Goal: Information Seeking & Learning: Learn about a topic

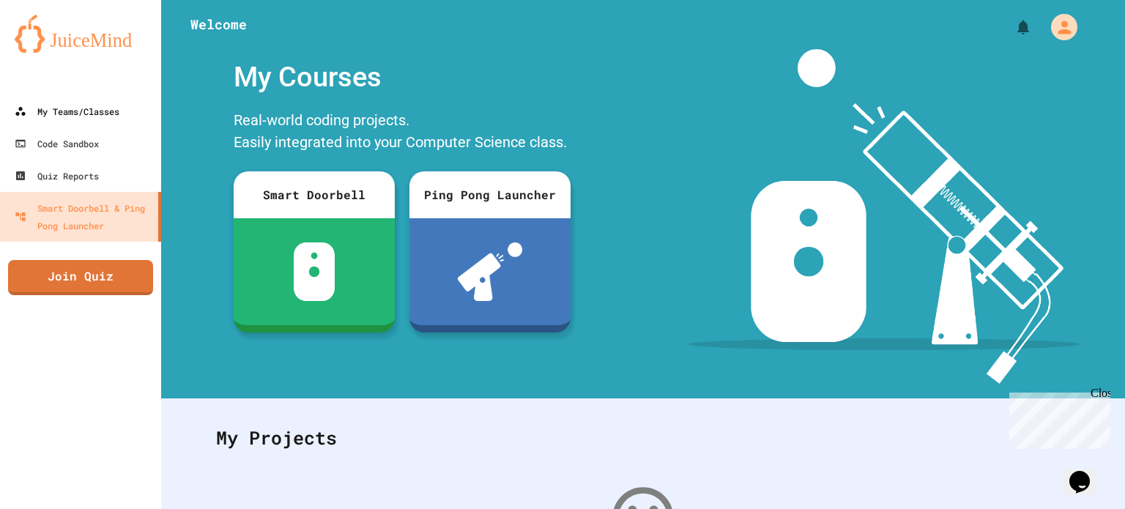
click at [48, 117] on div "My Teams/Classes" at bounding box center [67, 112] width 105 height 18
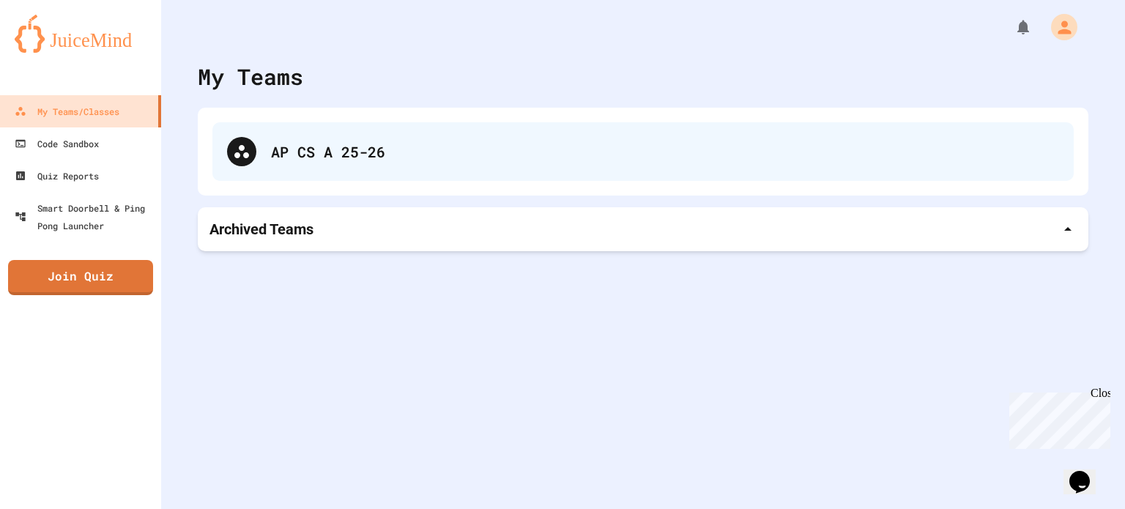
click at [264, 160] on div "AP CS A 25-26" at bounding box center [642, 151] width 861 height 59
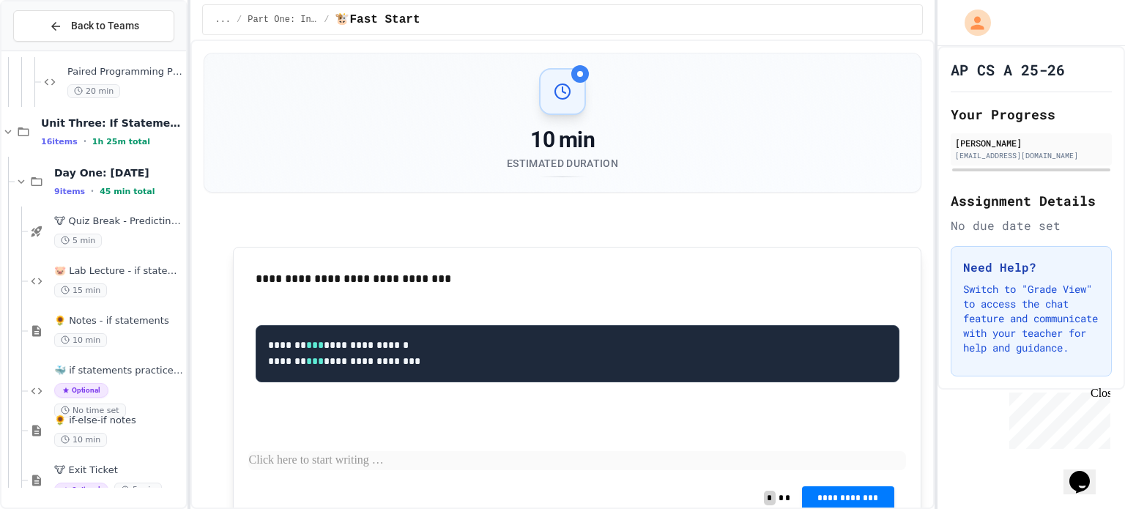
scroll to position [4418, 0]
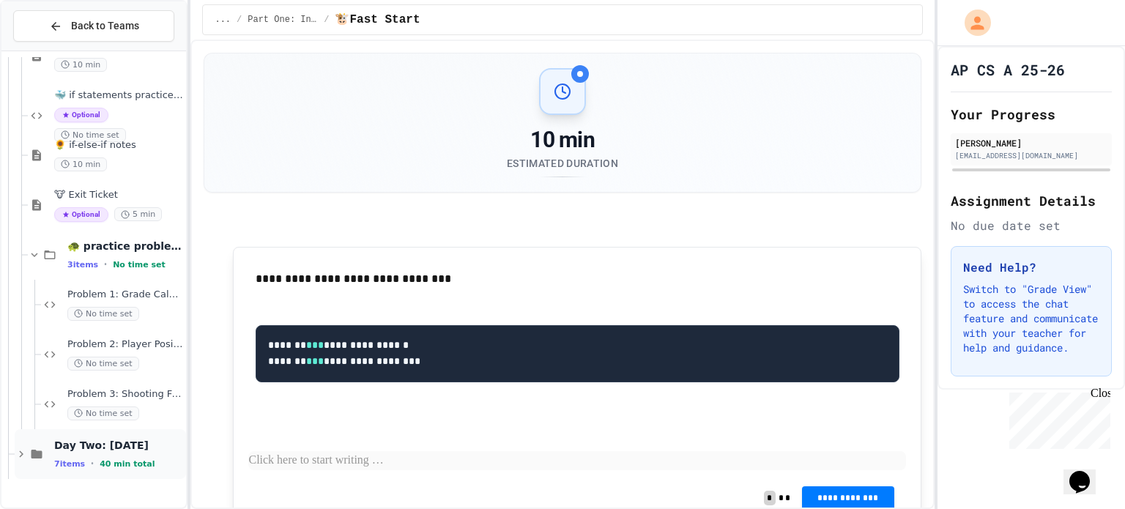
click at [86, 452] on div "Day Two: [DATE] 7 items • 40 min total" at bounding box center [118, 454] width 129 height 31
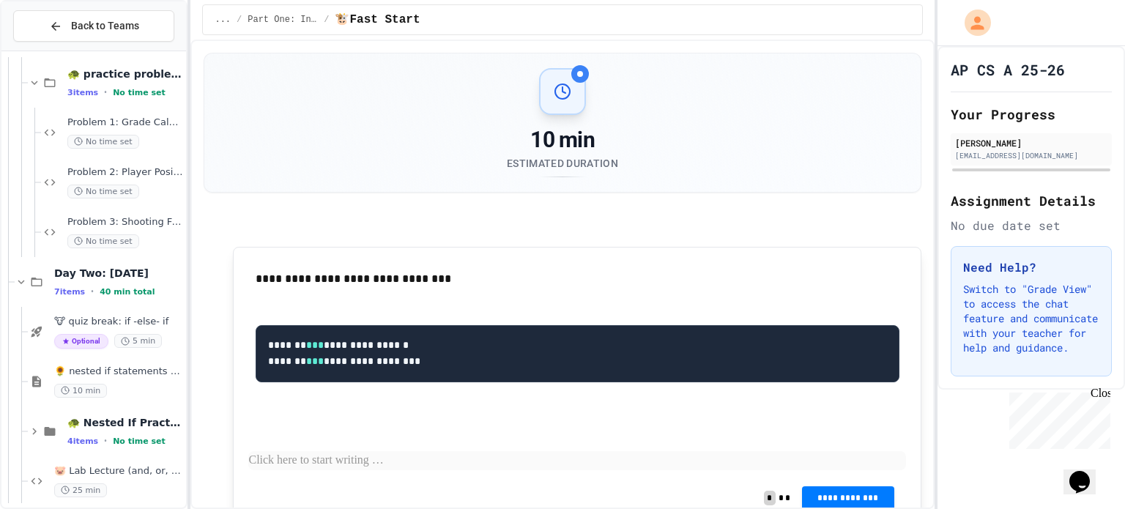
scroll to position [4602, 0]
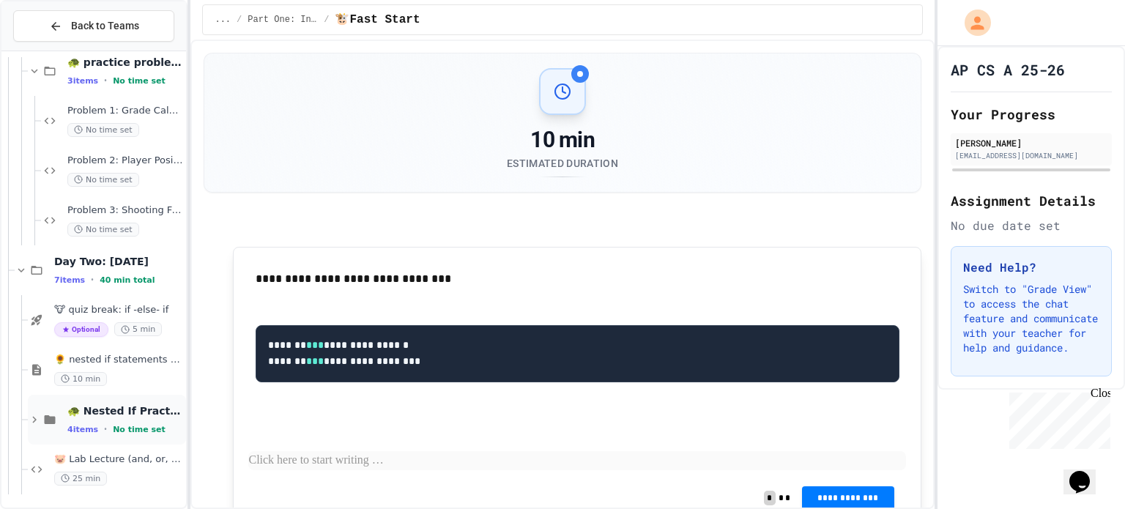
click at [100, 414] on span "🐢 Nested If Practice" at bounding box center [125, 410] width 116 height 13
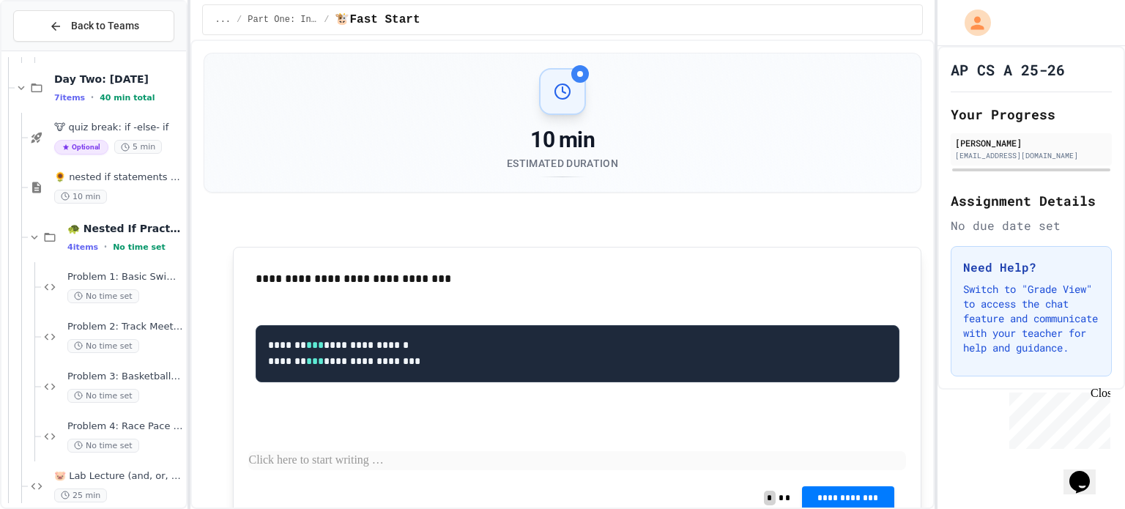
scroll to position [4801, 0]
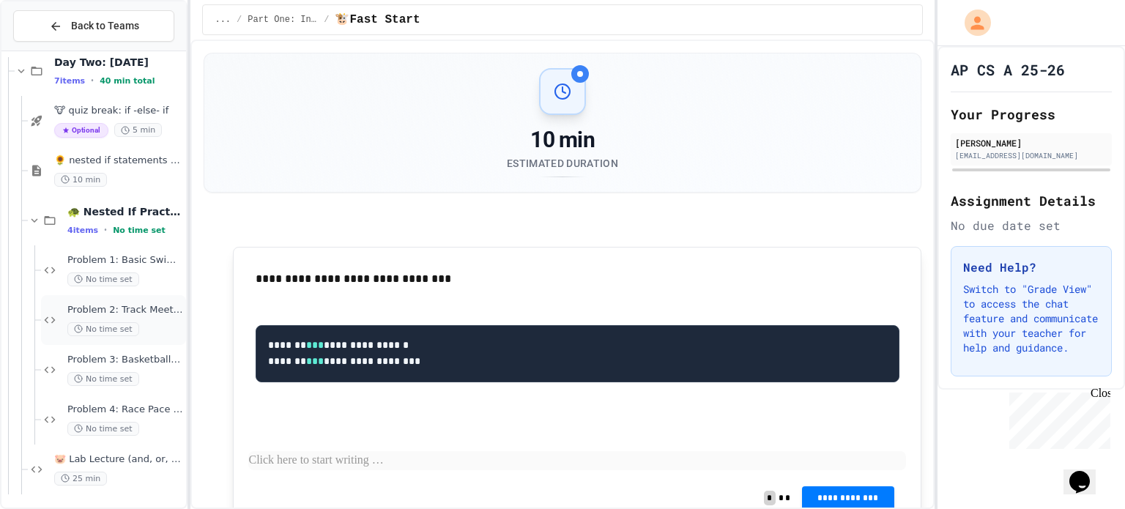
click at [124, 306] on span "Problem 2: Track Meet Awards System" at bounding box center [125, 310] width 116 height 12
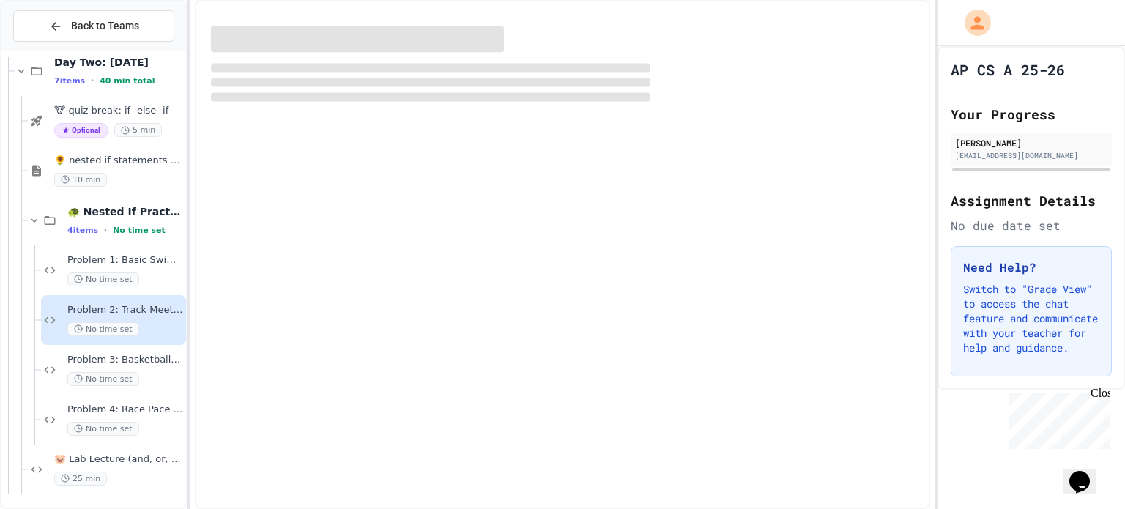
scroll to position [4783, 0]
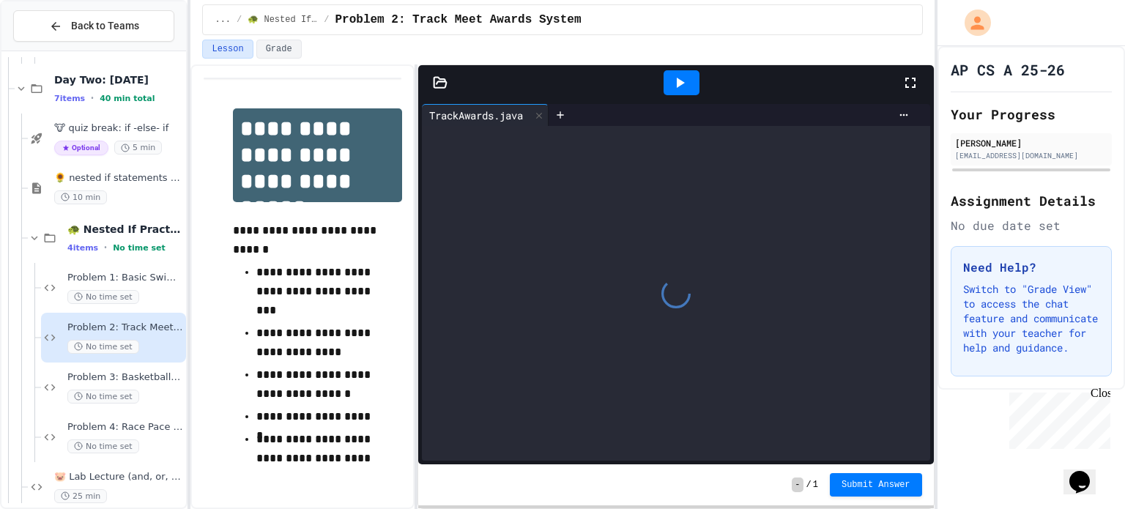
click at [417, 202] on div "**********" at bounding box center [561, 286] width 743 height 445
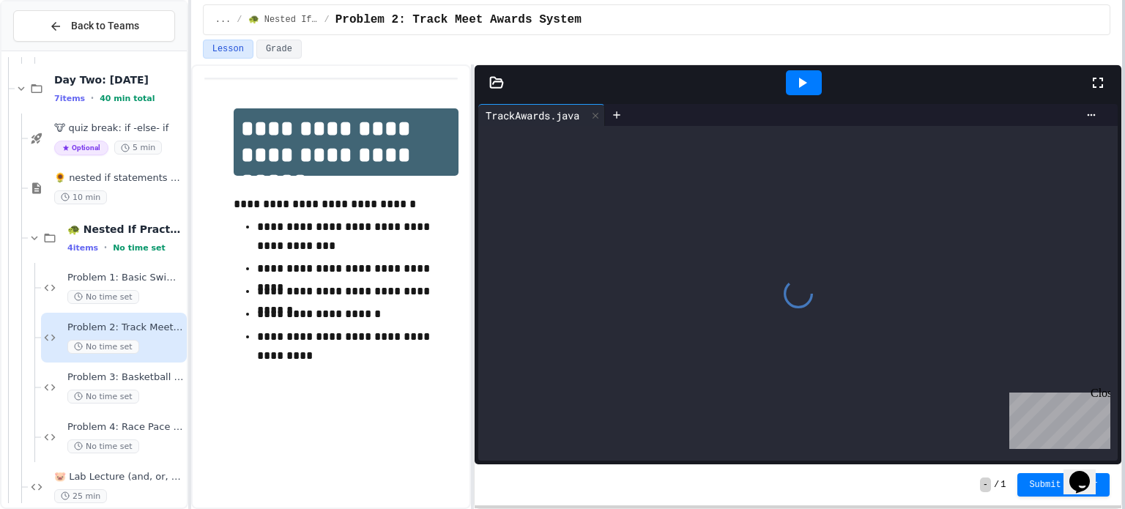
click at [1124, 197] on div at bounding box center [1123, 254] width 3 height 509
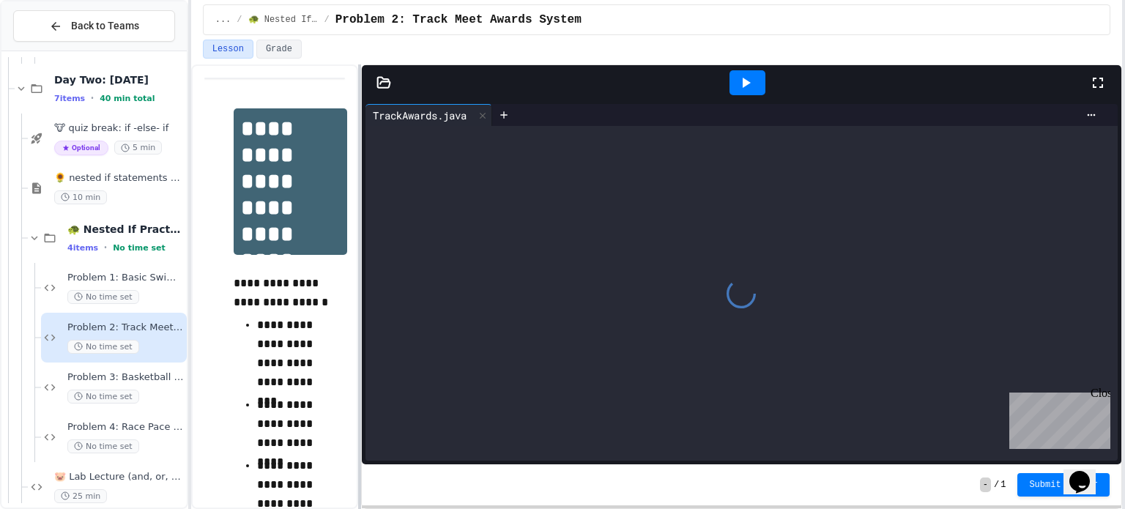
click at [358, 208] on div at bounding box center [359, 286] width 3 height 445
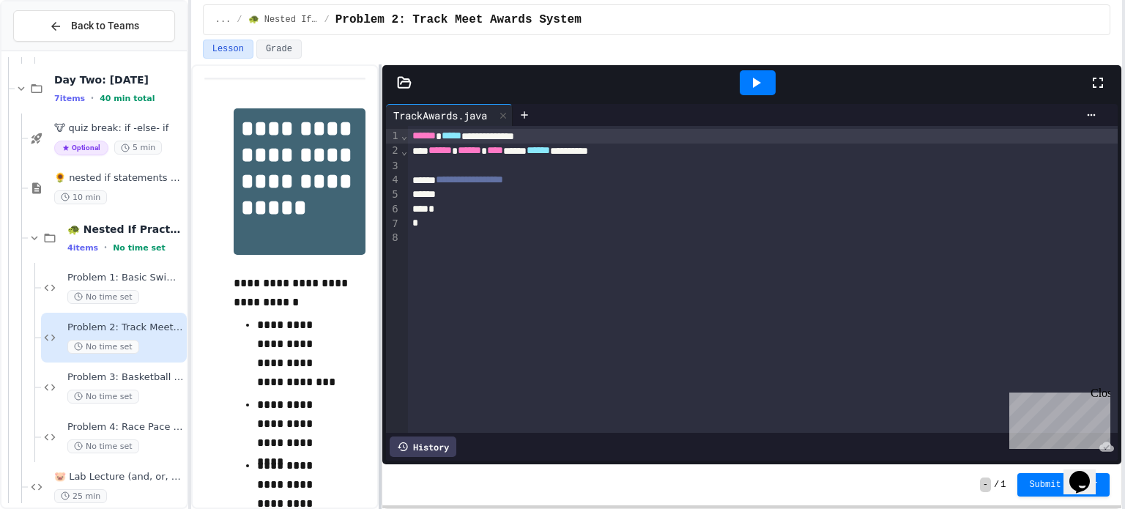
click at [382, 213] on div at bounding box center [380, 286] width 3 height 445
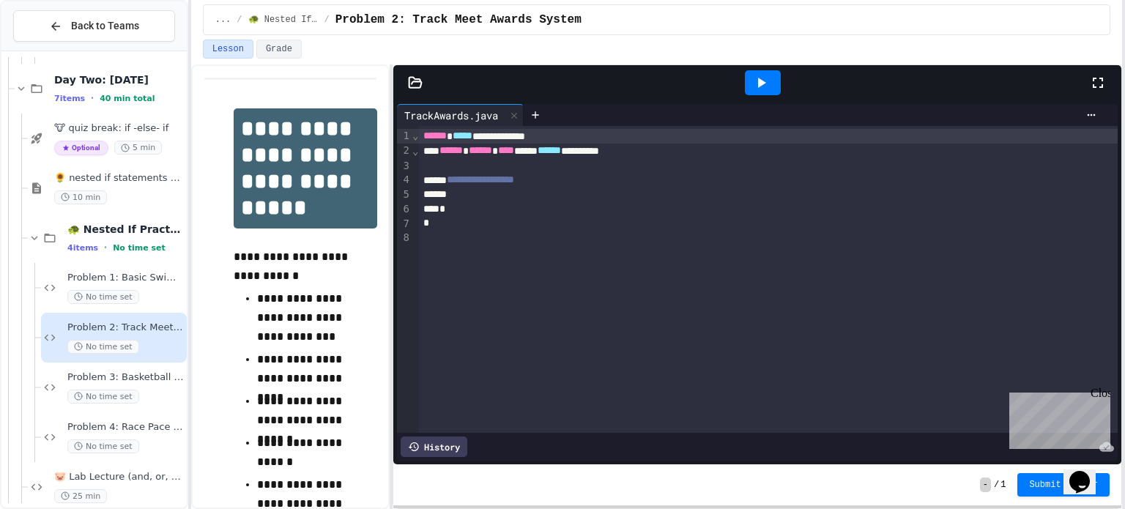
click at [514, 174] on span "**********" at bounding box center [480, 179] width 67 height 10
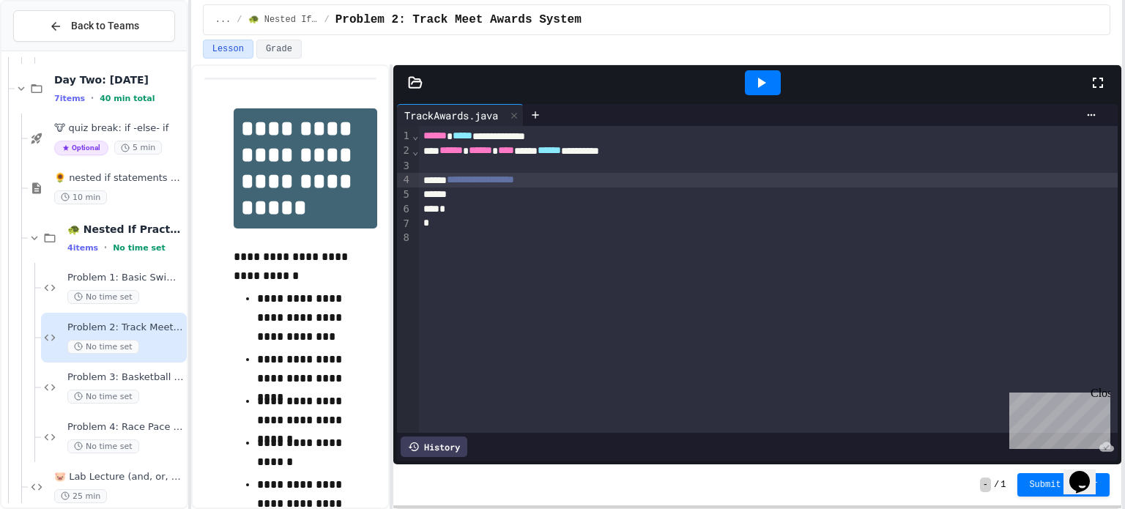
click at [514, 174] on span "**********" at bounding box center [480, 179] width 67 height 10
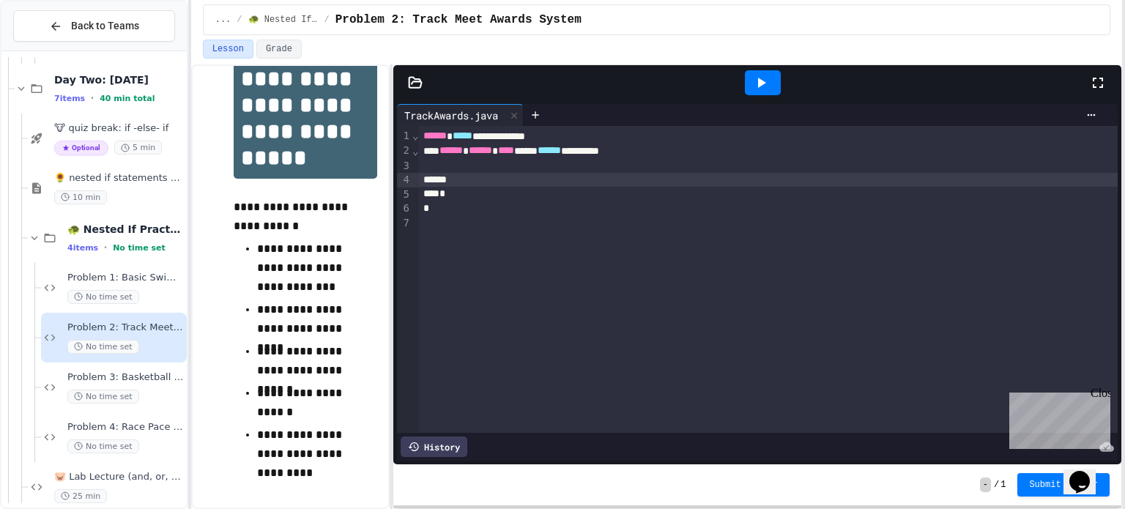
scroll to position [70, 0]
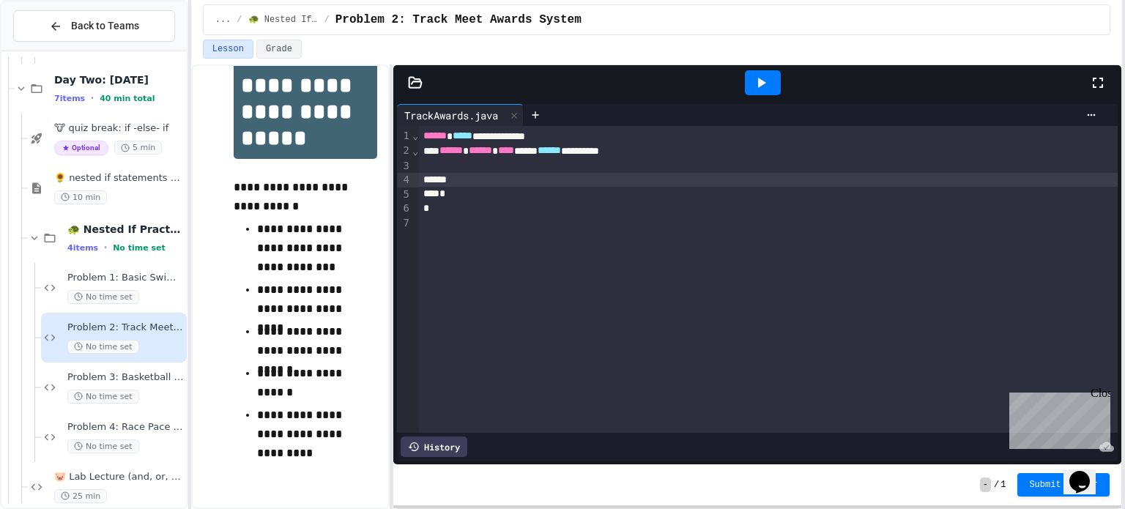
click at [426, 135] on span "******" at bounding box center [434, 135] width 23 height 10
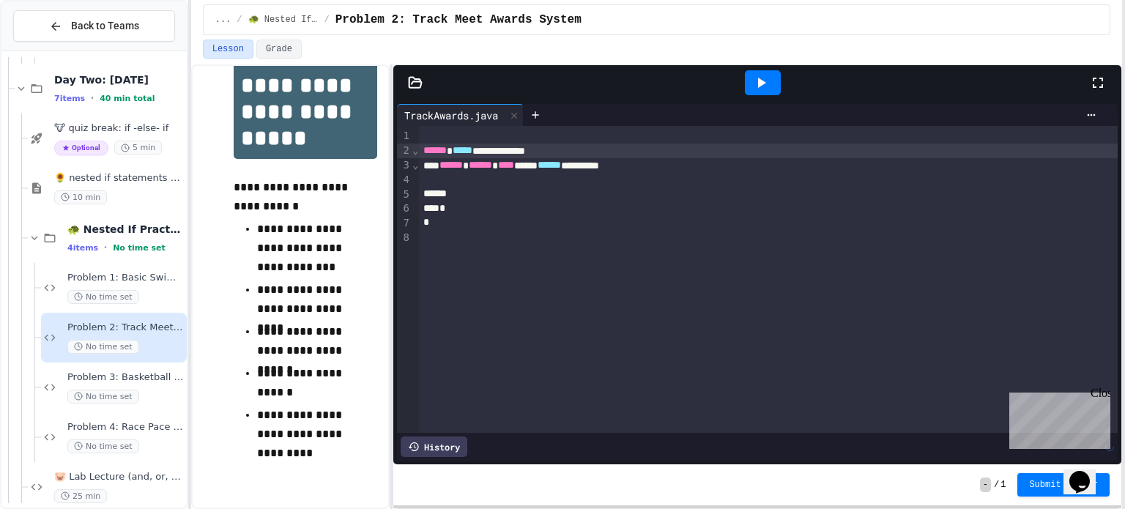
click at [434, 132] on div at bounding box center [768, 136] width 699 height 15
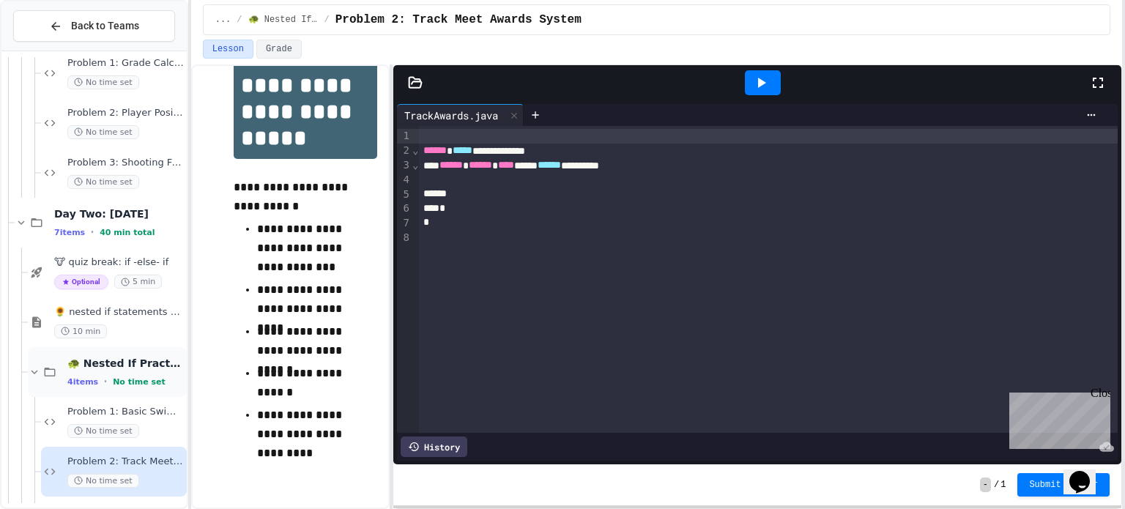
scroll to position [4635, 0]
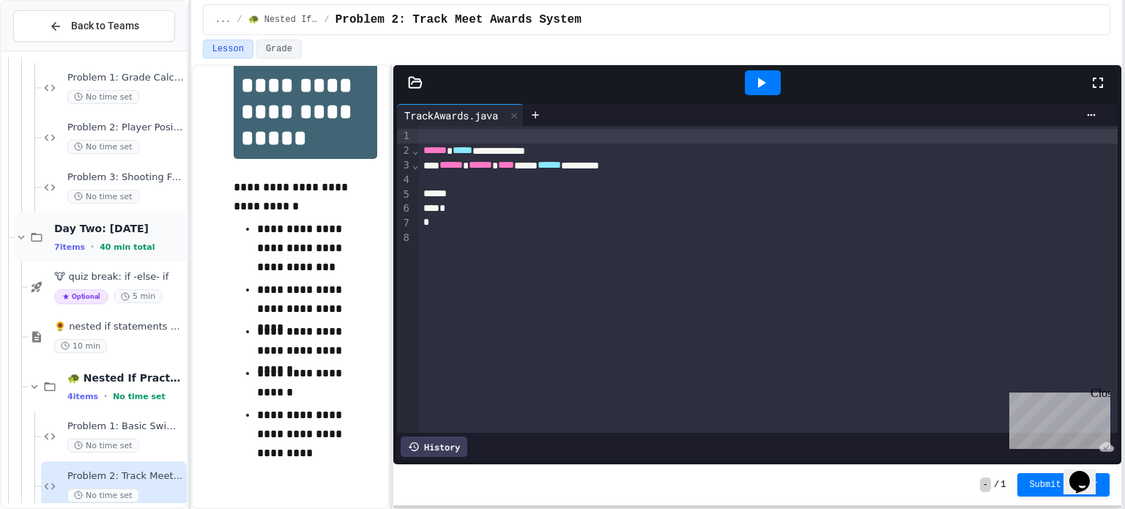
click at [130, 234] on div "Day Two: [DATE] 7 items • 40 min total" at bounding box center [119, 237] width 130 height 31
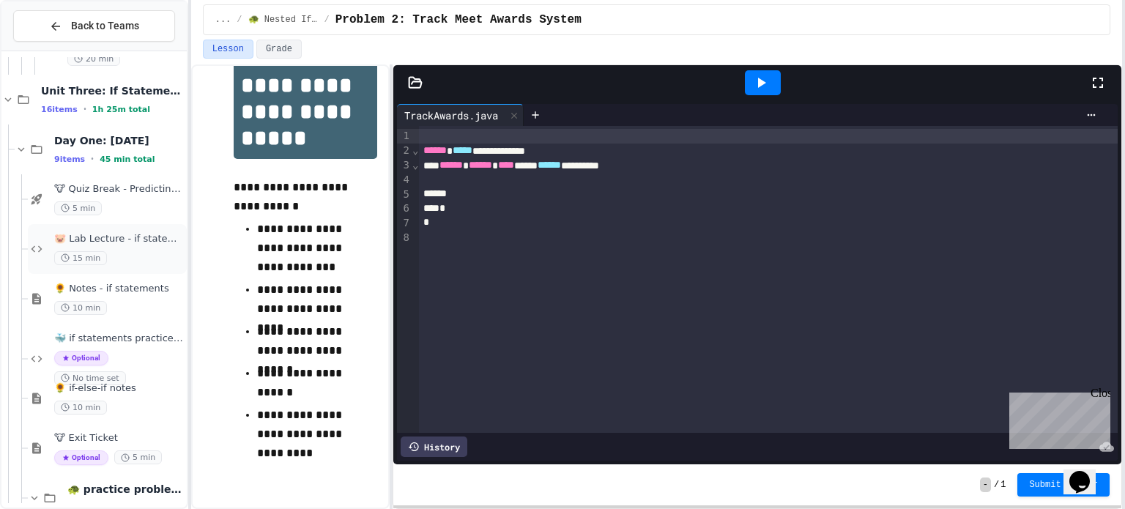
scroll to position [4403, 0]
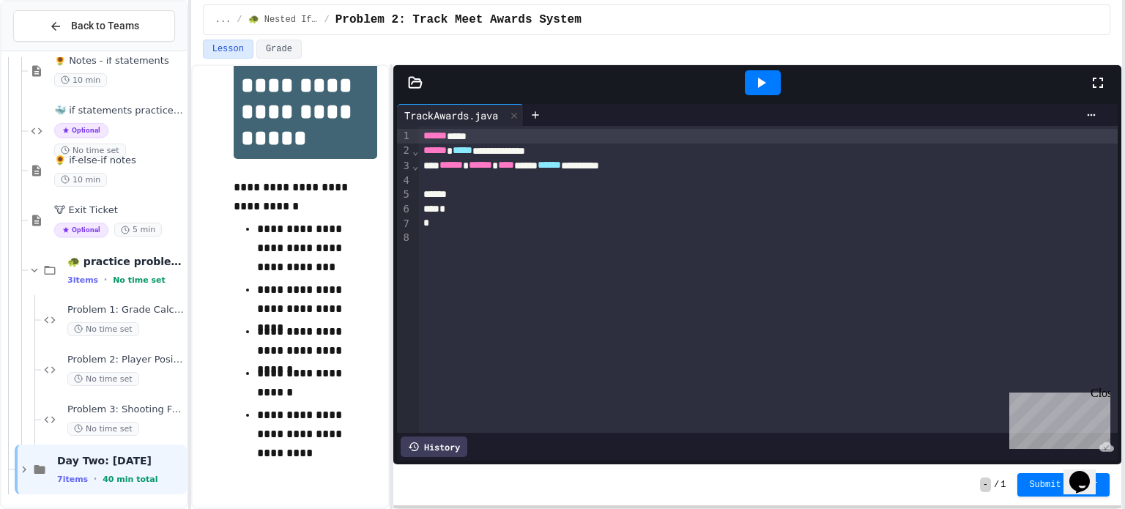
click at [485, 187] on div at bounding box center [768, 194] width 699 height 15
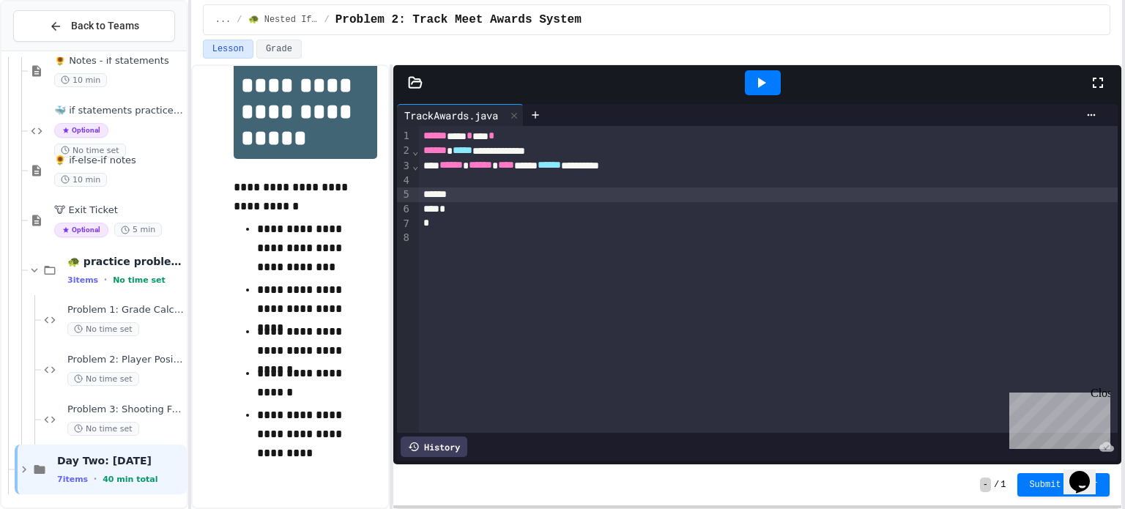
click at [482, 183] on div at bounding box center [768, 181] width 699 height 15
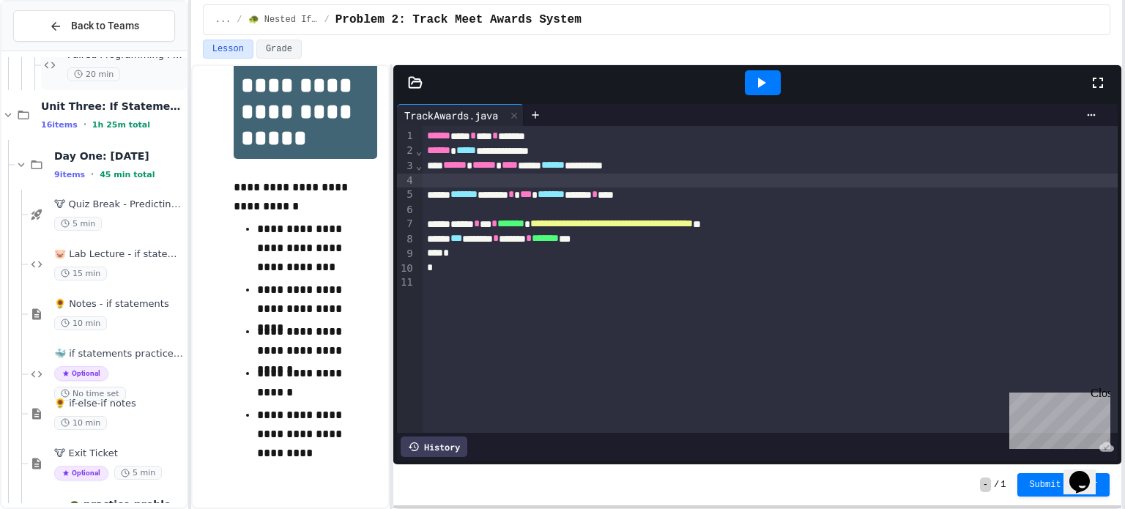
scroll to position [4176, 0]
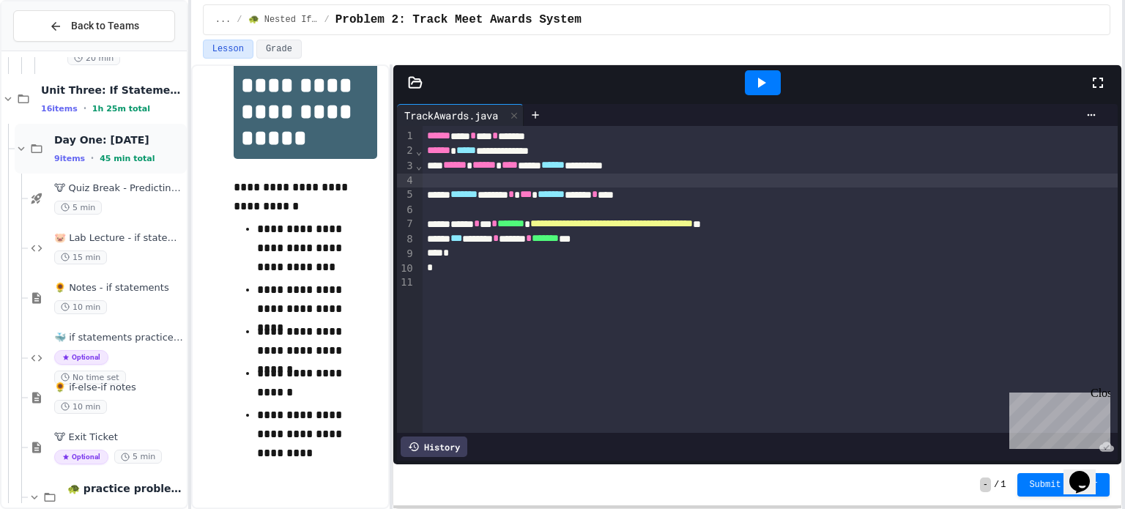
click at [89, 147] on div "Day One: [DATE] 9 items • 45 min total" at bounding box center [119, 148] width 130 height 31
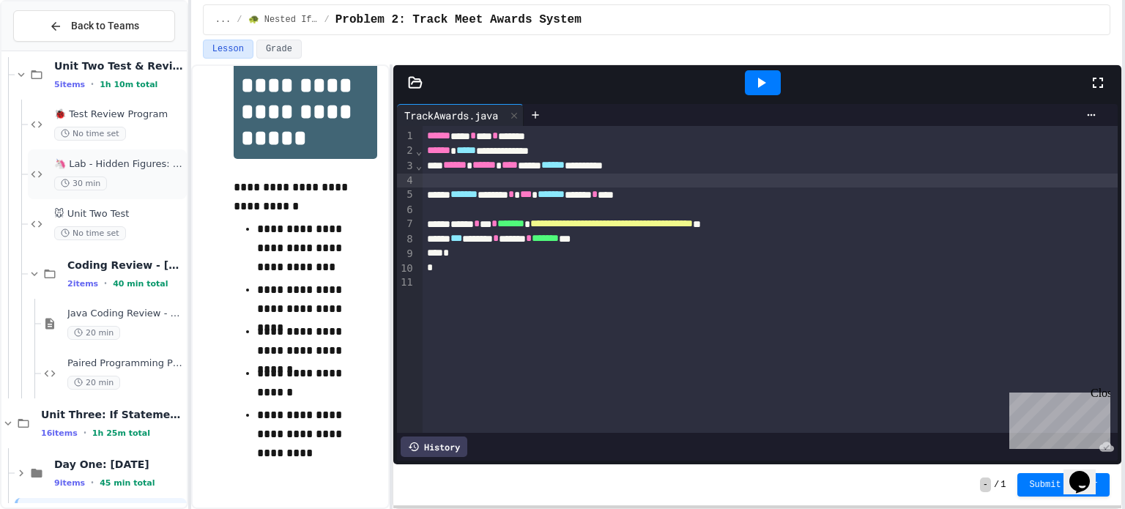
scroll to position [3905, 0]
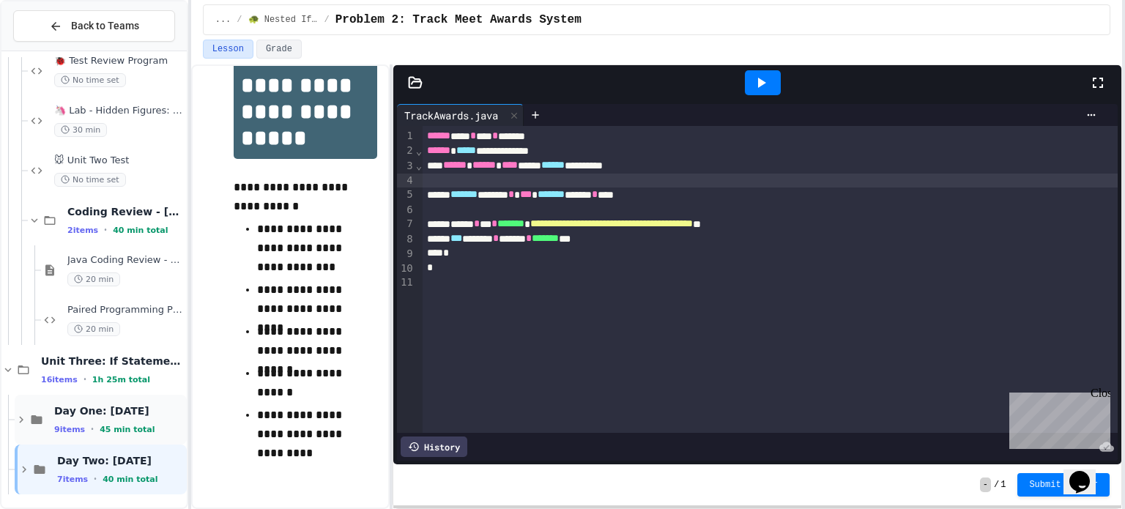
click at [105, 414] on span "Day One: [DATE]" at bounding box center [119, 410] width 130 height 13
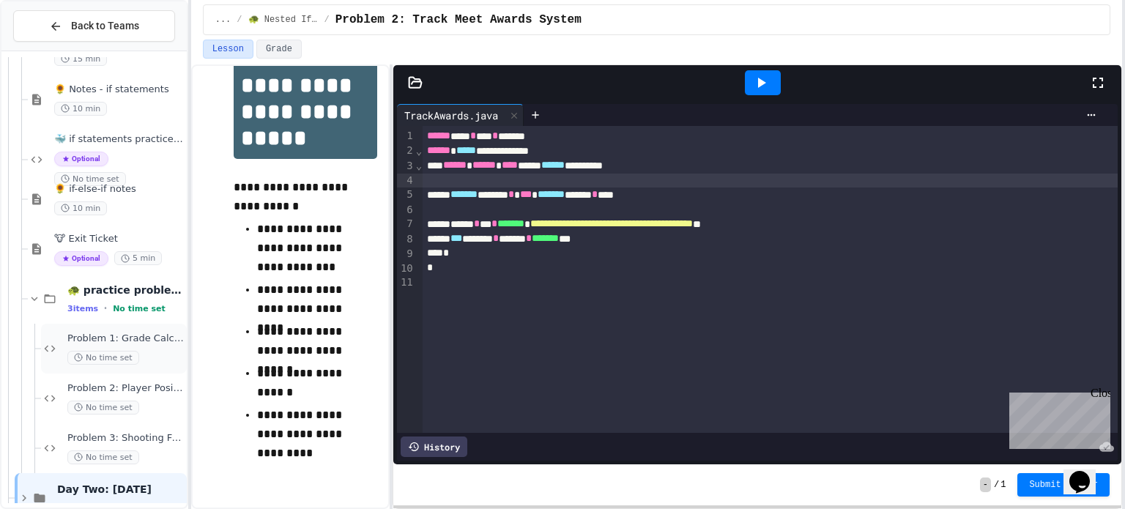
scroll to position [4403, 0]
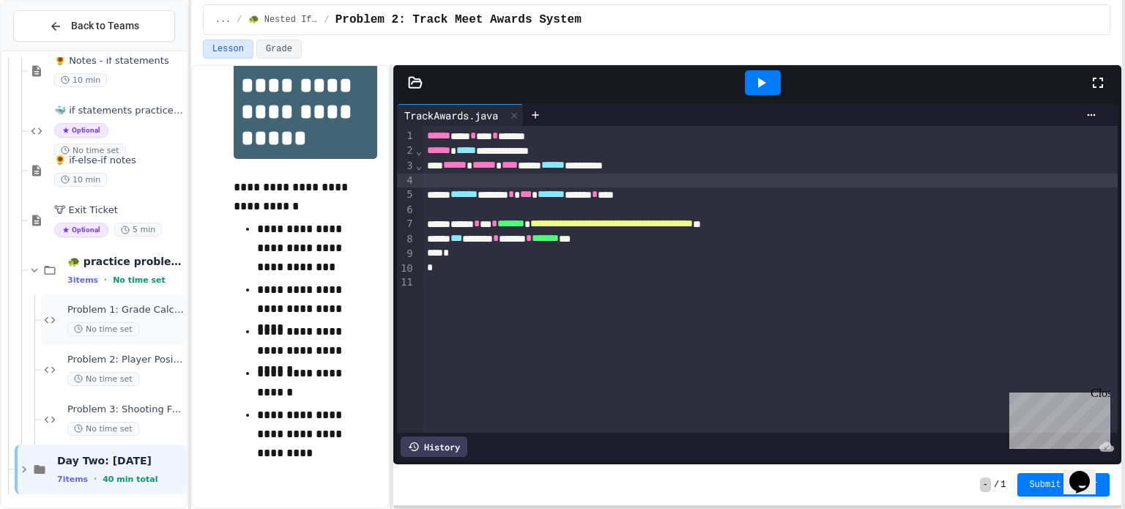
click at [145, 313] on span "Problem 1: Grade Calculator" at bounding box center [125, 310] width 116 height 12
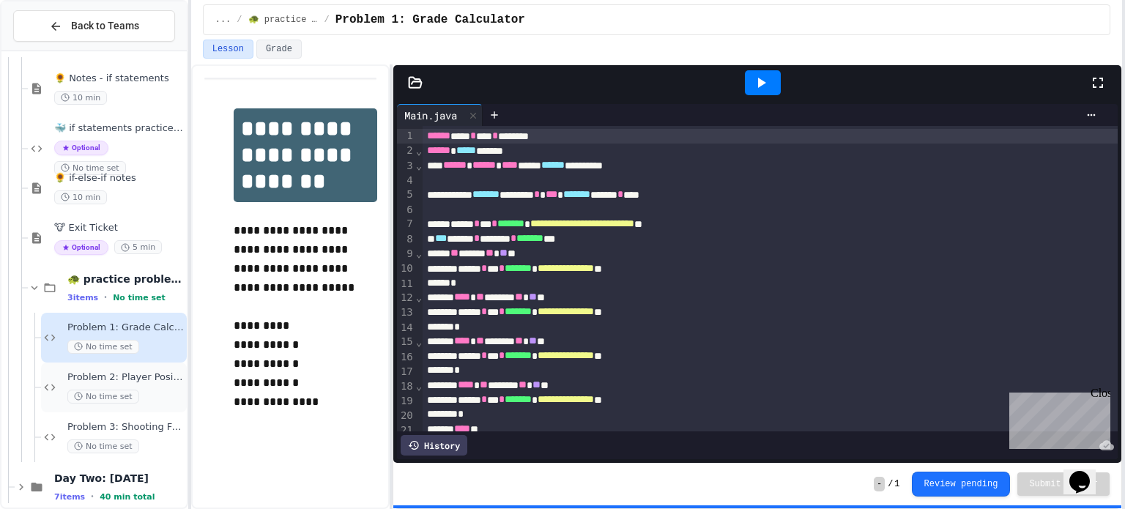
scroll to position [4403, 0]
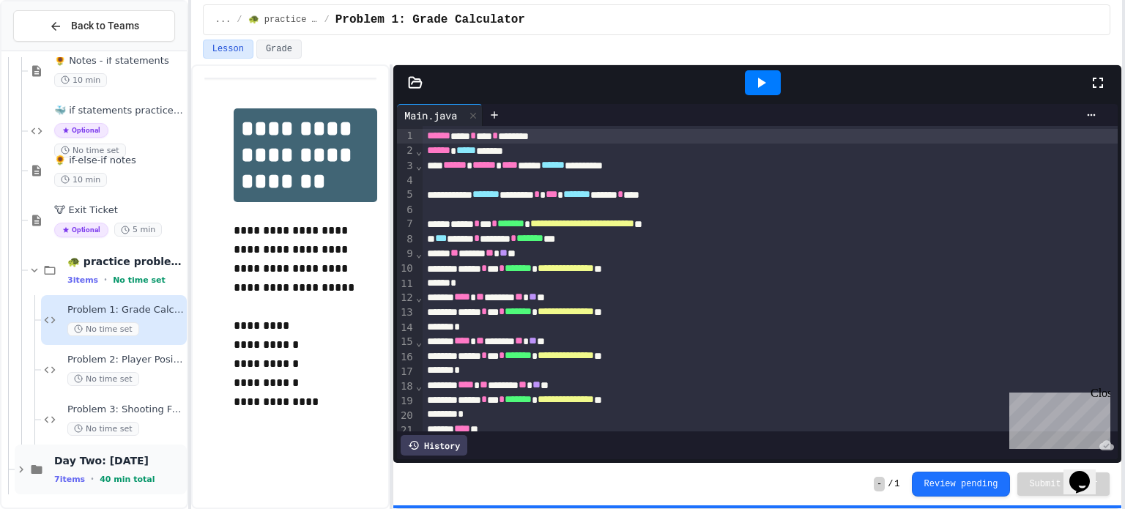
click at [126, 478] on span "40 min total" at bounding box center [127, 480] width 55 height 10
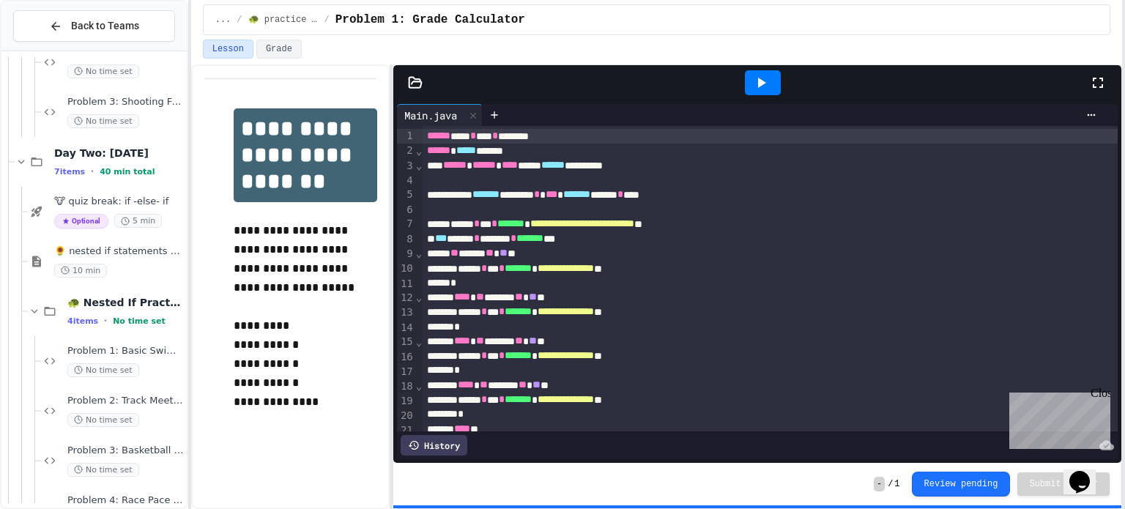
scroll to position [4746, 0]
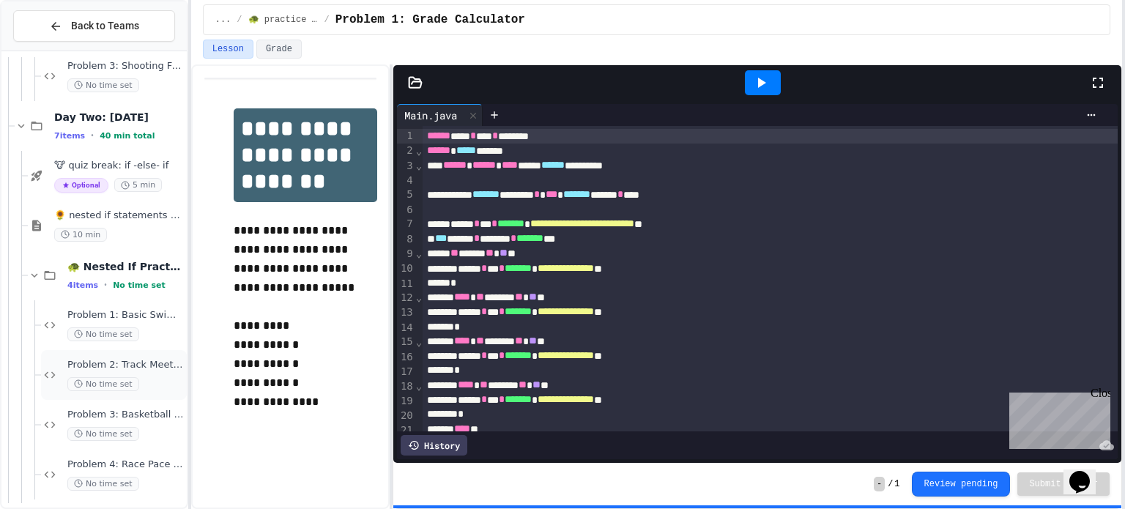
click at [156, 373] on div "Problem 2: Track Meet Awards System No time set" at bounding box center [125, 375] width 116 height 32
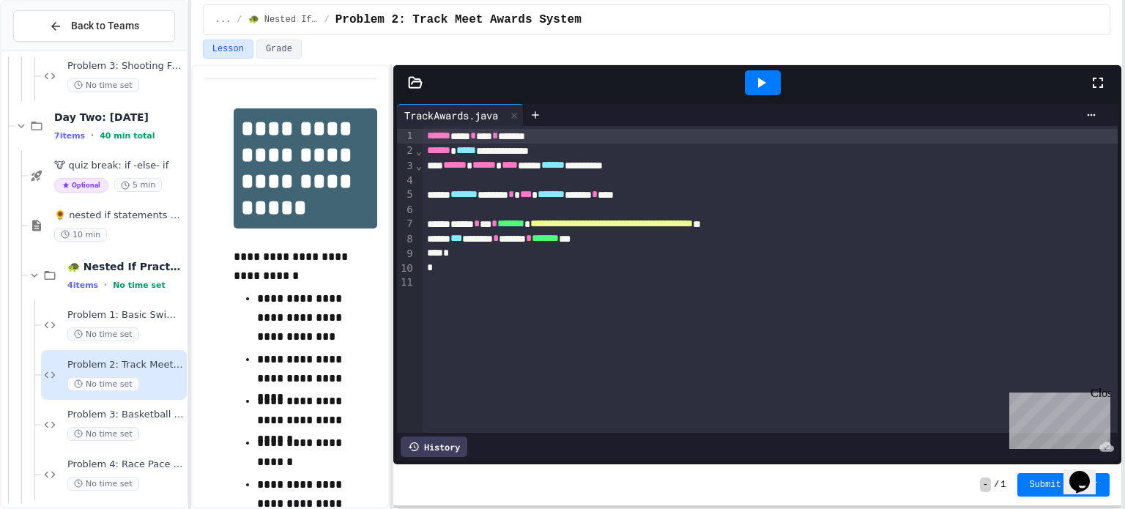
click at [653, 240] on div "*** ****** * ****** * ******* ***" at bounding box center [770, 238] width 695 height 15
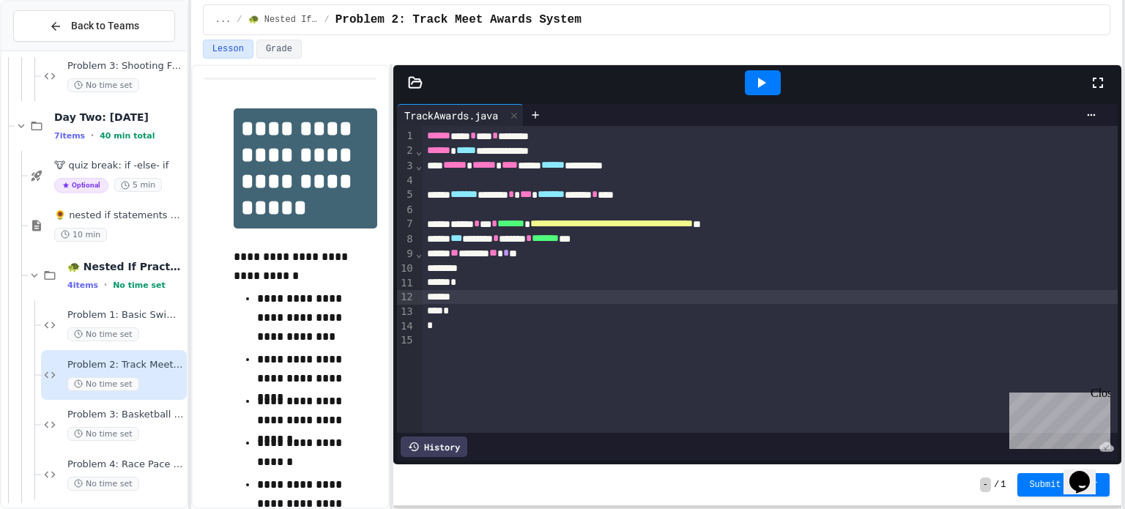
click at [576, 256] on div "** ******* ** * **" at bounding box center [770, 253] width 695 height 15
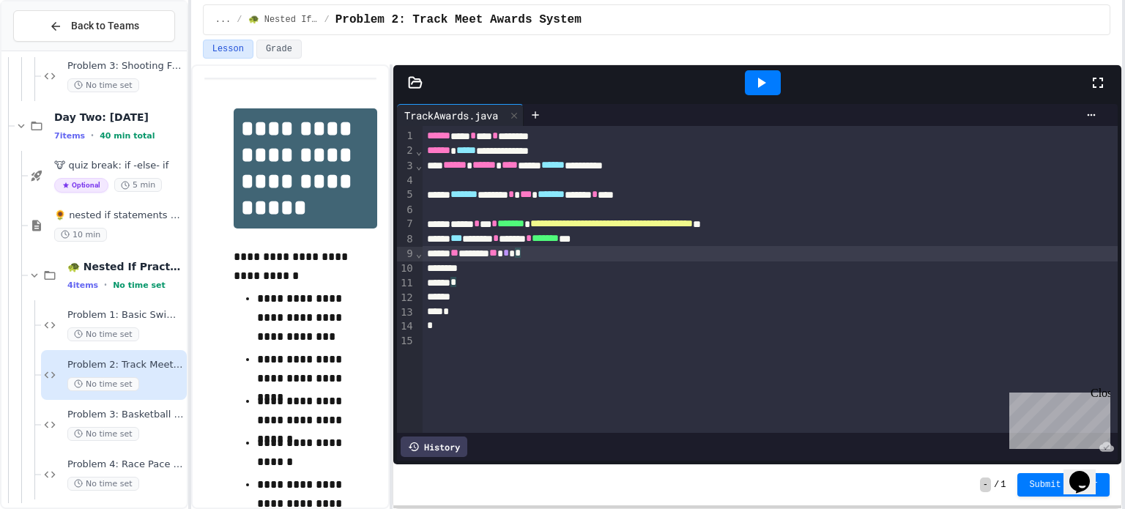
click at [523, 274] on div at bounding box center [770, 268] width 695 height 15
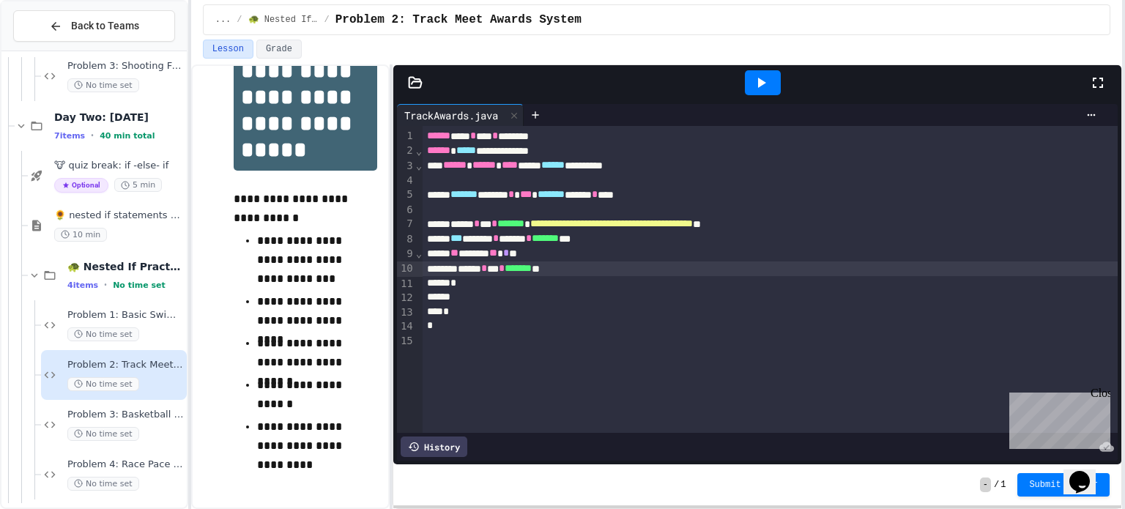
scroll to position [70, 0]
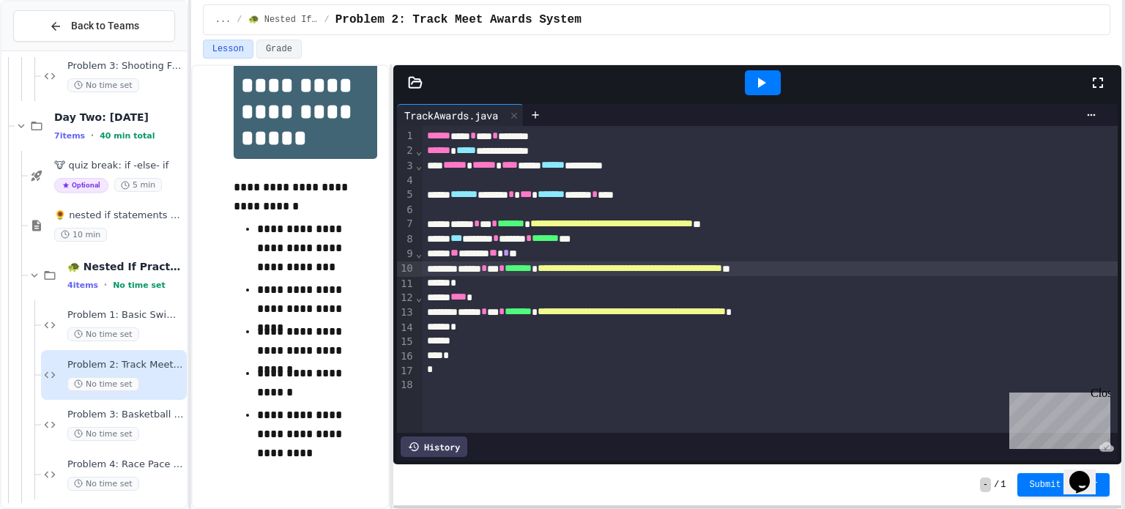
click at [762, 78] on icon at bounding box center [761, 83] width 18 height 18
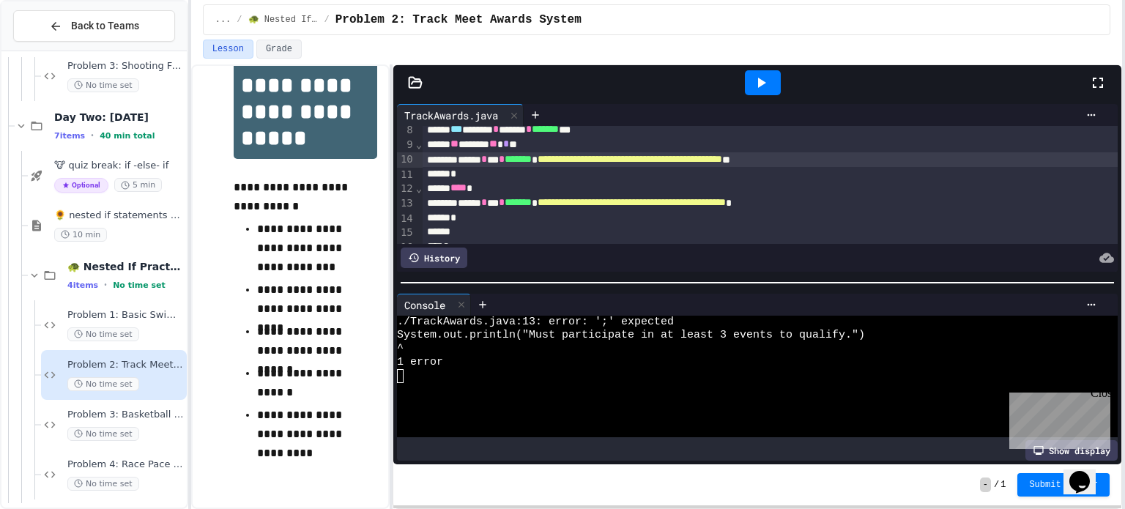
scroll to position [110, 0]
click at [922, 199] on div "**********" at bounding box center [770, 202] width 695 height 15
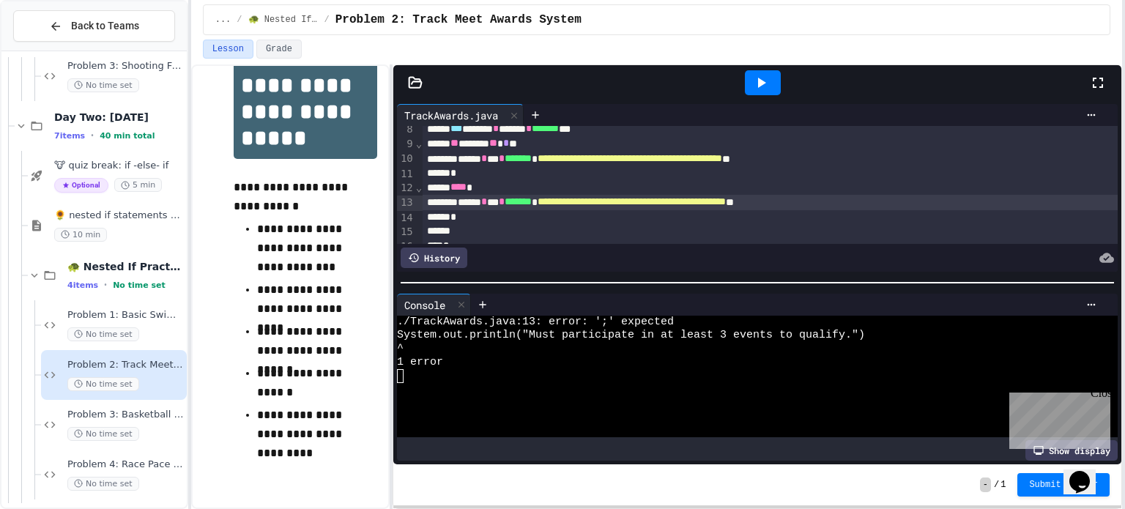
click at [766, 81] on icon at bounding box center [761, 83] width 18 height 18
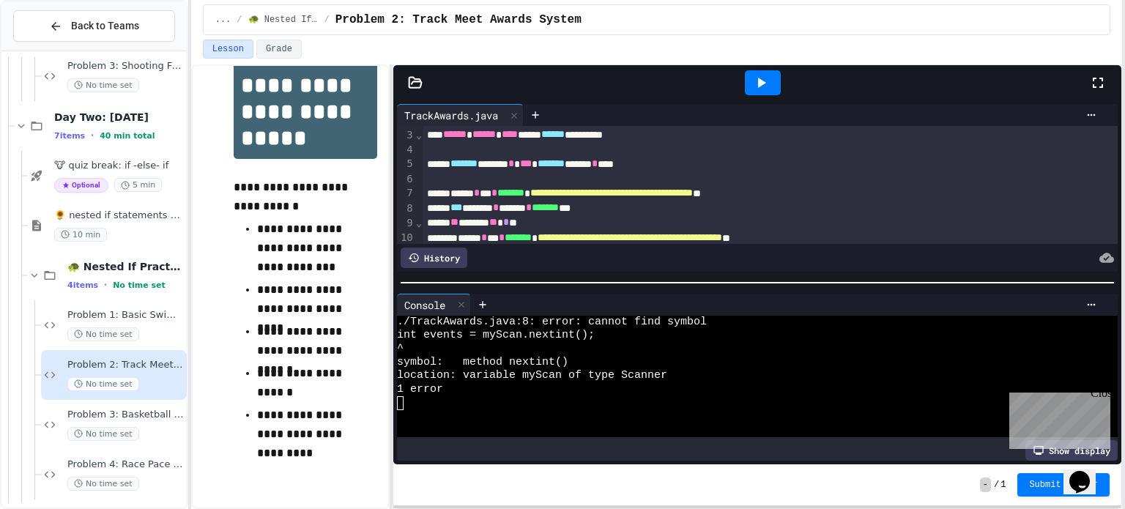
scroll to position [36, 0]
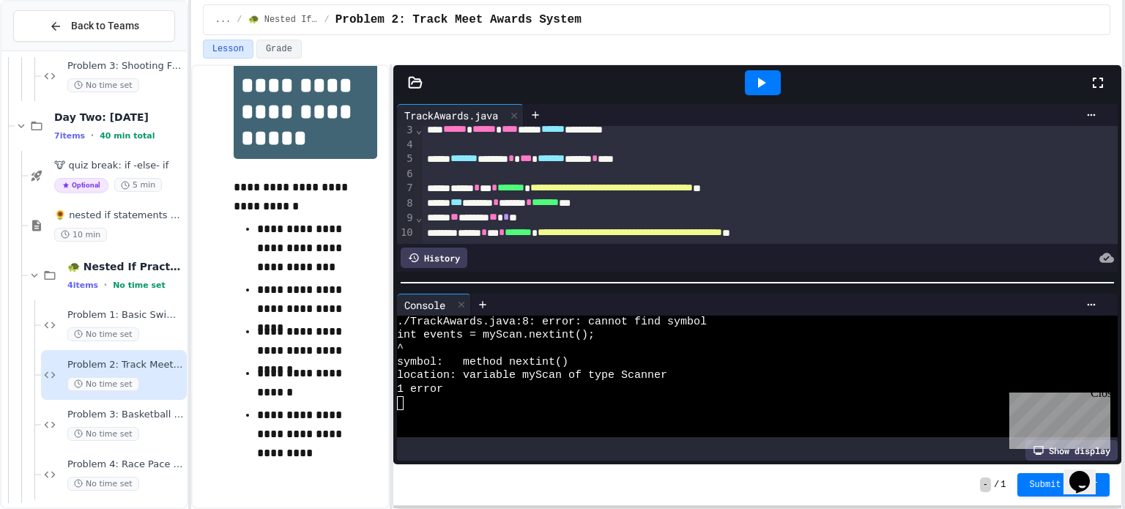
click at [559, 200] on span "*******" at bounding box center [545, 202] width 27 height 10
click at [757, 81] on icon at bounding box center [761, 83] width 18 height 18
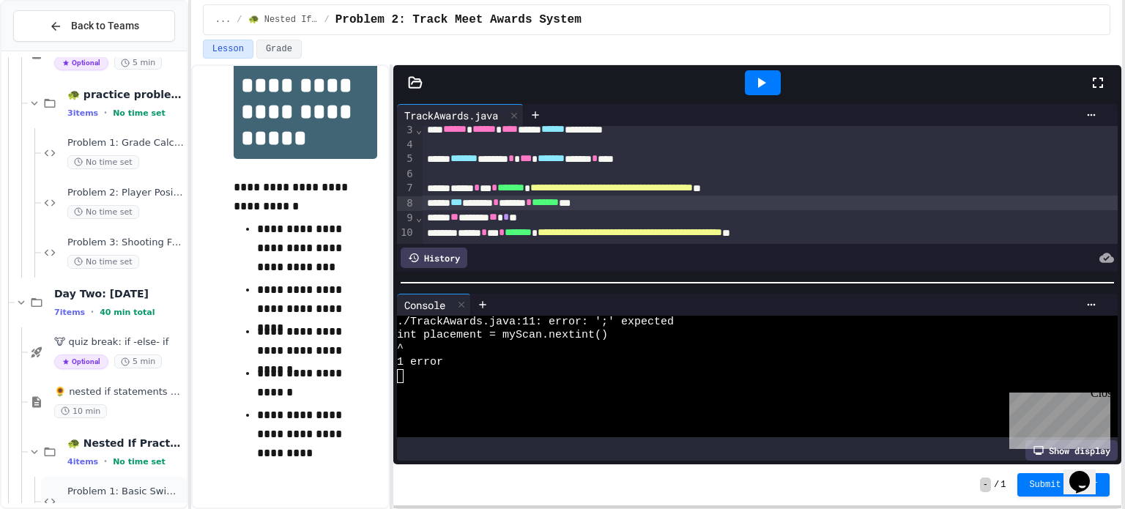
scroll to position [4533, 0]
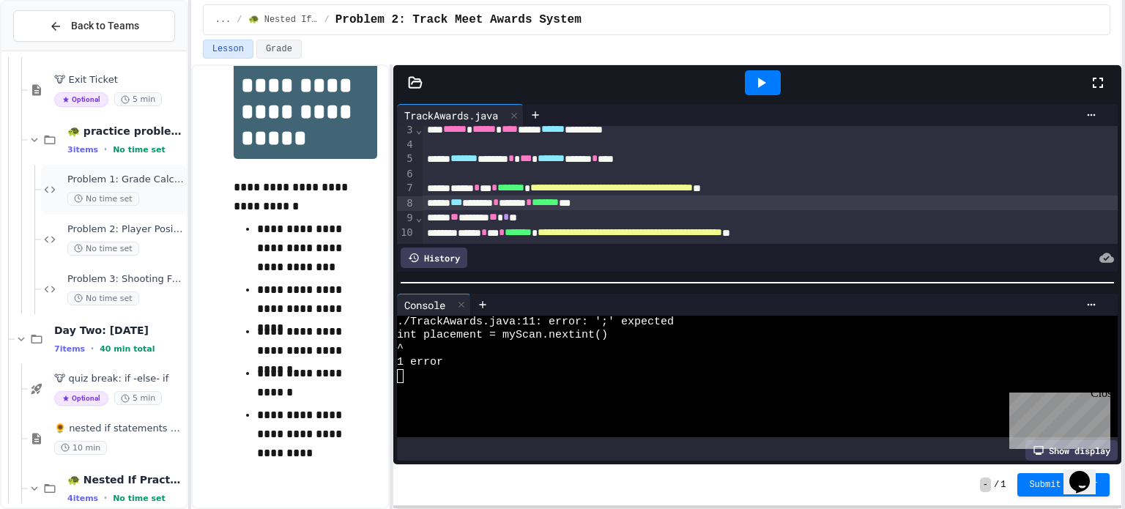
click at [156, 182] on span "Problem 1: Grade Calculator" at bounding box center [125, 180] width 116 height 12
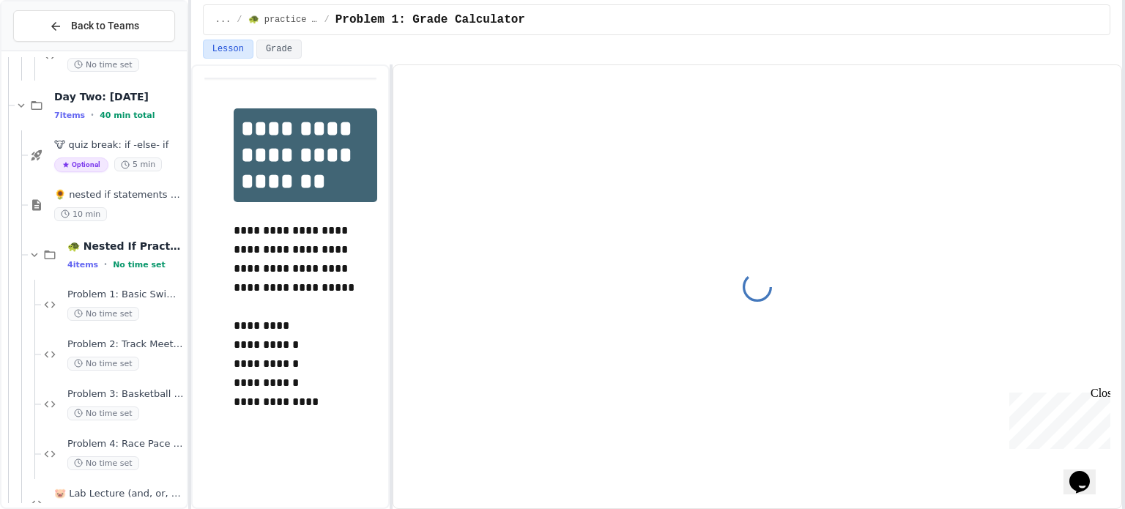
scroll to position [4801, 0]
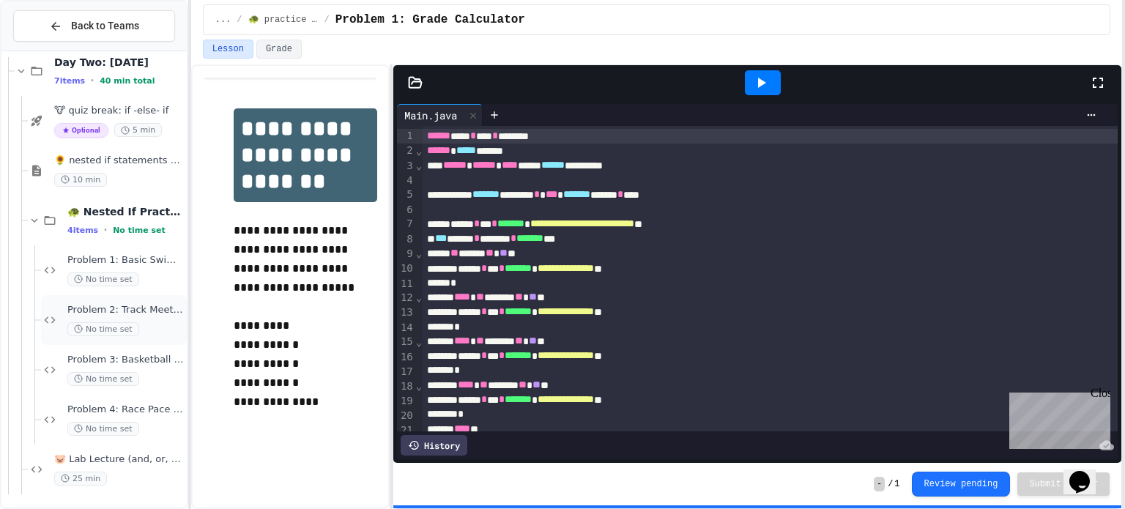
click at [147, 305] on span "Problem 2: Track Meet Awards System" at bounding box center [125, 310] width 116 height 12
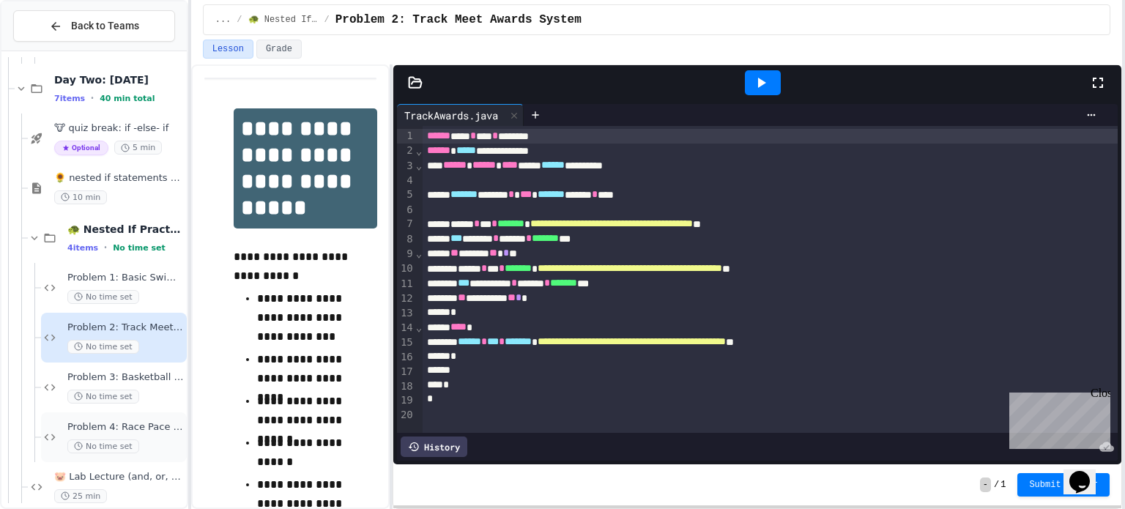
scroll to position [4801, 0]
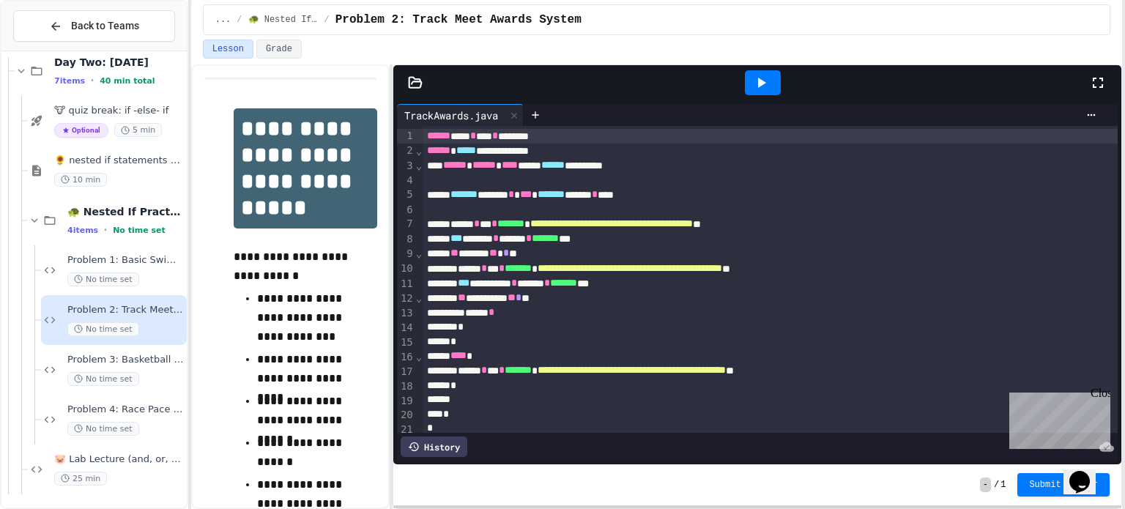
click at [762, 89] on icon at bounding box center [761, 83] width 18 height 18
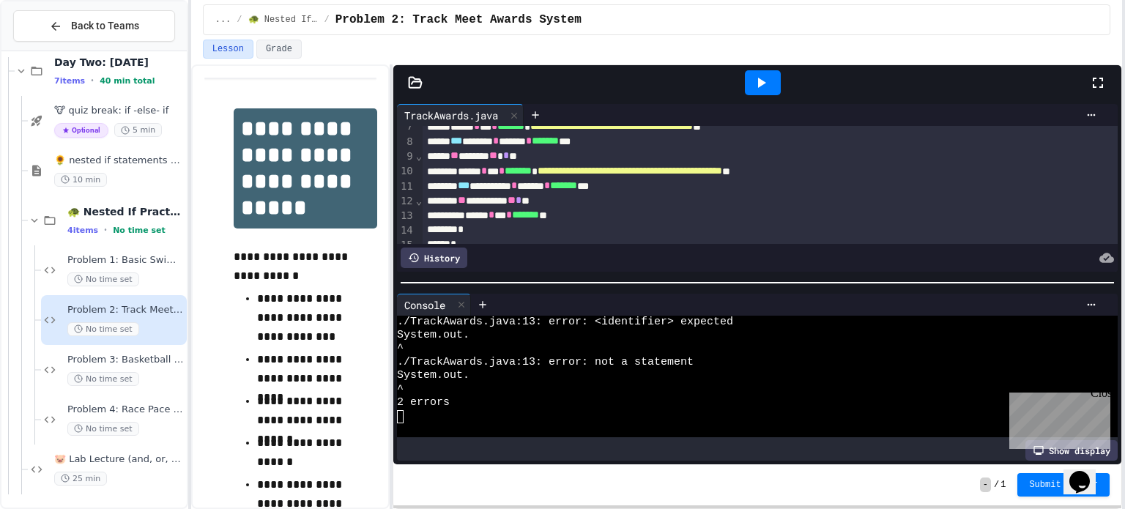
scroll to position [100, 0]
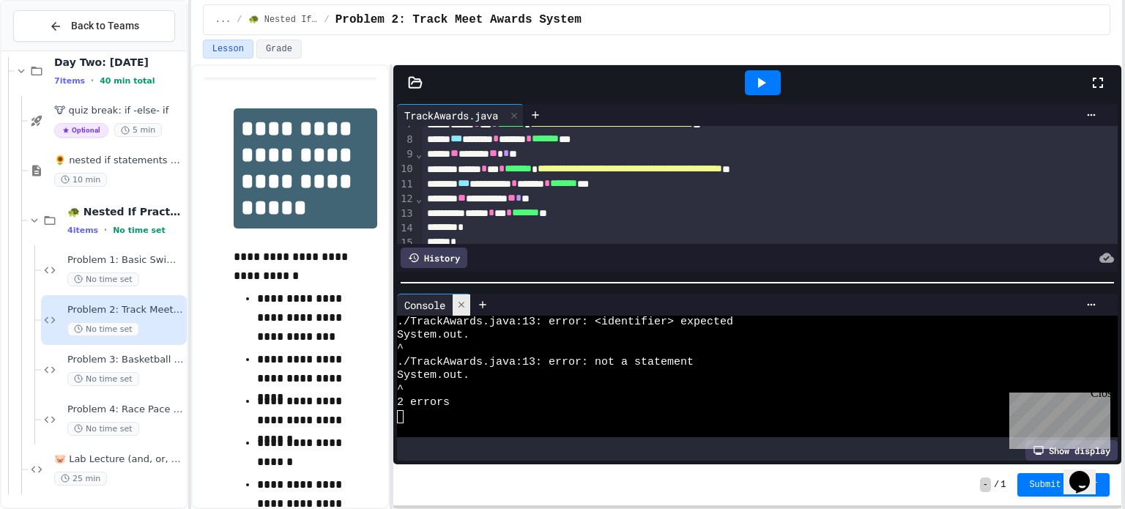
click at [465, 312] on div at bounding box center [462, 304] width 18 height 21
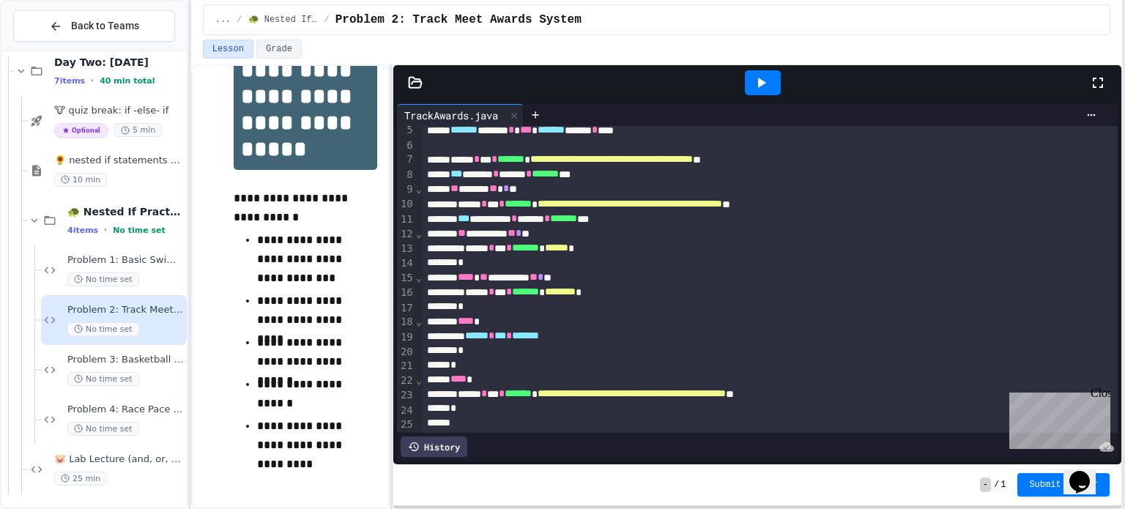
scroll to position [64, 0]
click at [600, 338] on div "****** * *** * *******" at bounding box center [770, 336] width 695 height 15
click at [551, 335] on span "*" at bounding box center [548, 335] width 6 height 10
click at [631, 335] on div "****** * *** * ******* * ** *" at bounding box center [770, 336] width 695 height 15
click at [559, 334] on span "*" at bounding box center [556, 335] width 6 height 10
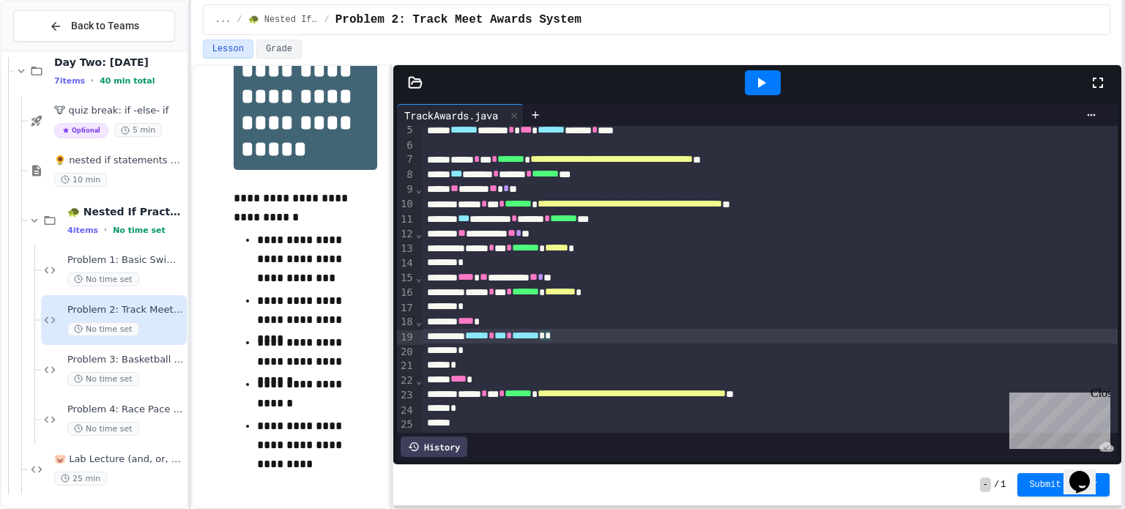
click at [472, 360] on div "*" at bounding box center [770, 365] width 695 height 15
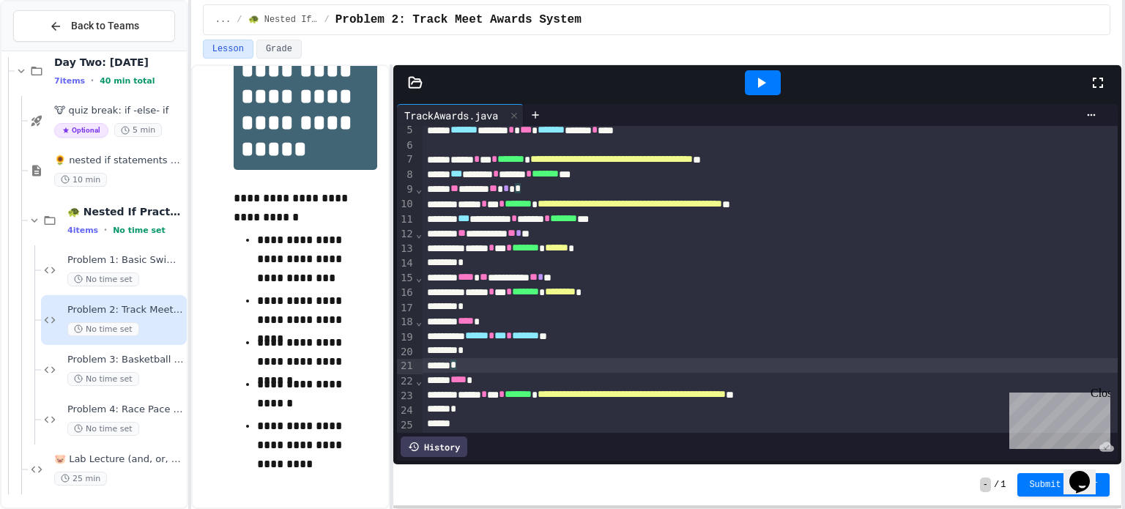
click at [658, 250] on div "****** * *** * ******* * ****** *" at bounding box center [770, 248] width 695 height 15
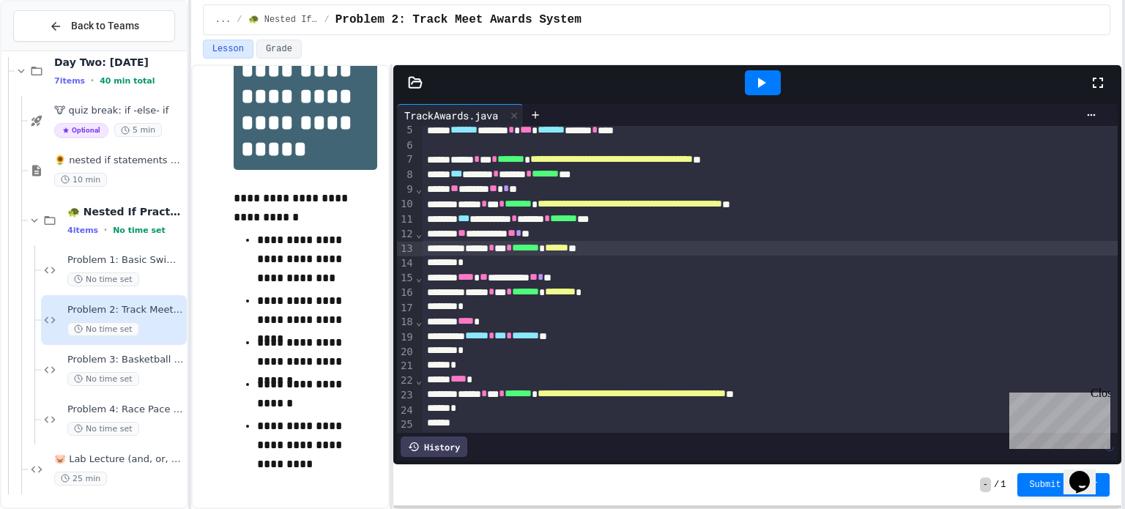
click at [677, 294] on div "****** * *** * ******* * ******** *" at bounding box center [770, 292] width 695 height 15
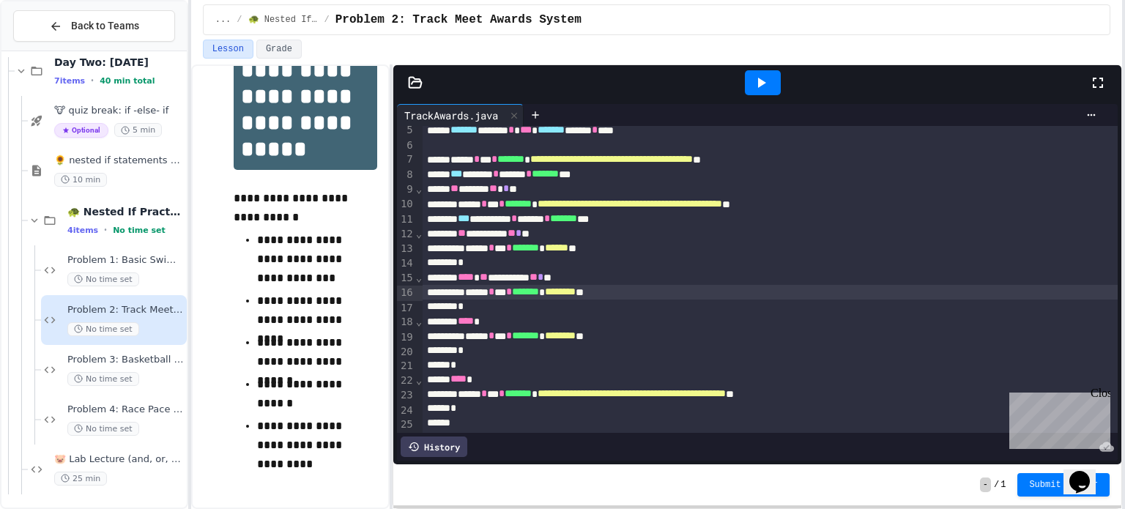
click at [754, 78] on icon at bounding box center [761, 83] width 18 height 18
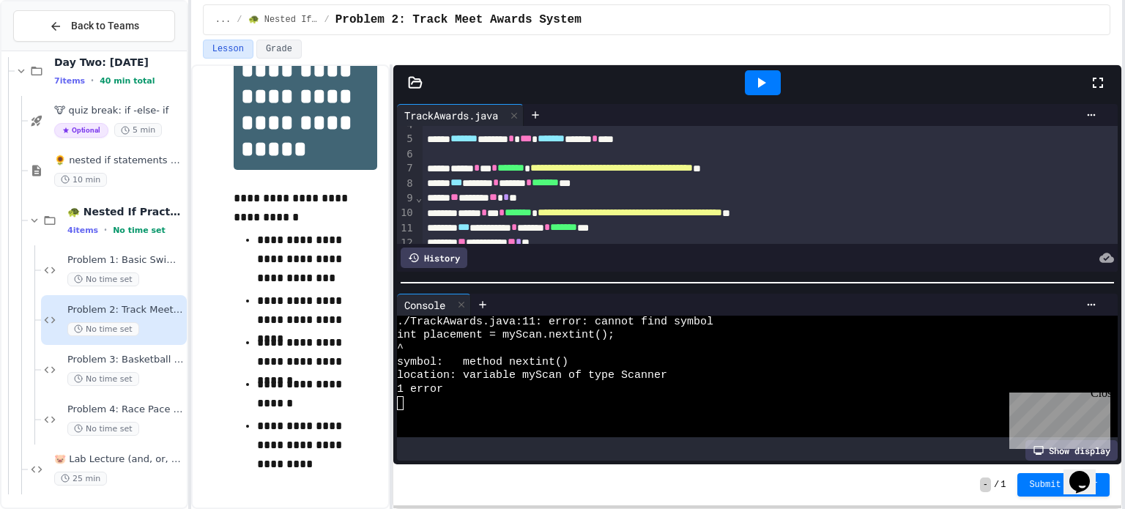
scroll to position [44, 0]
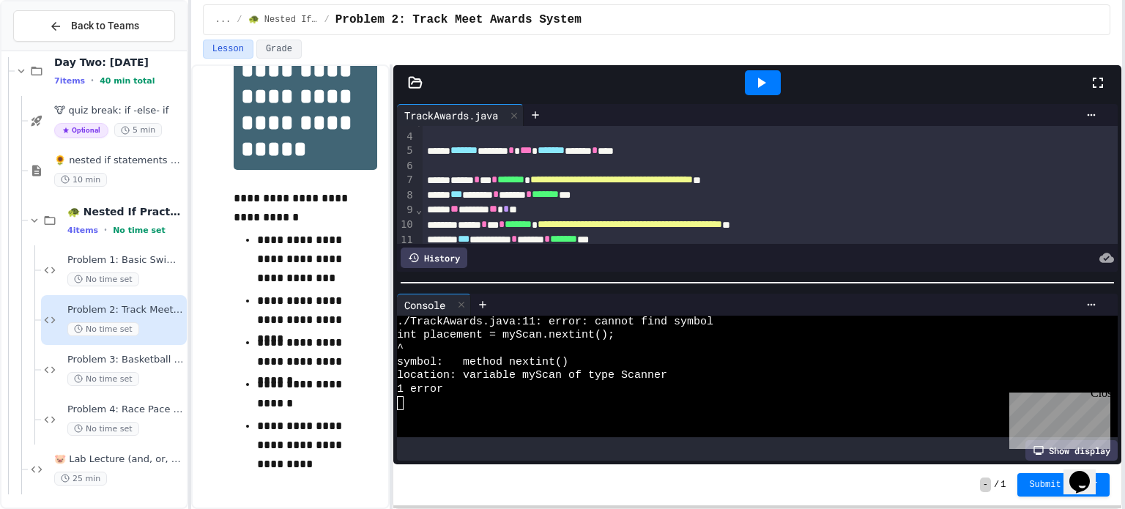
click at [749, 85] on div at bounding box center [763, 82] width 36 height 25
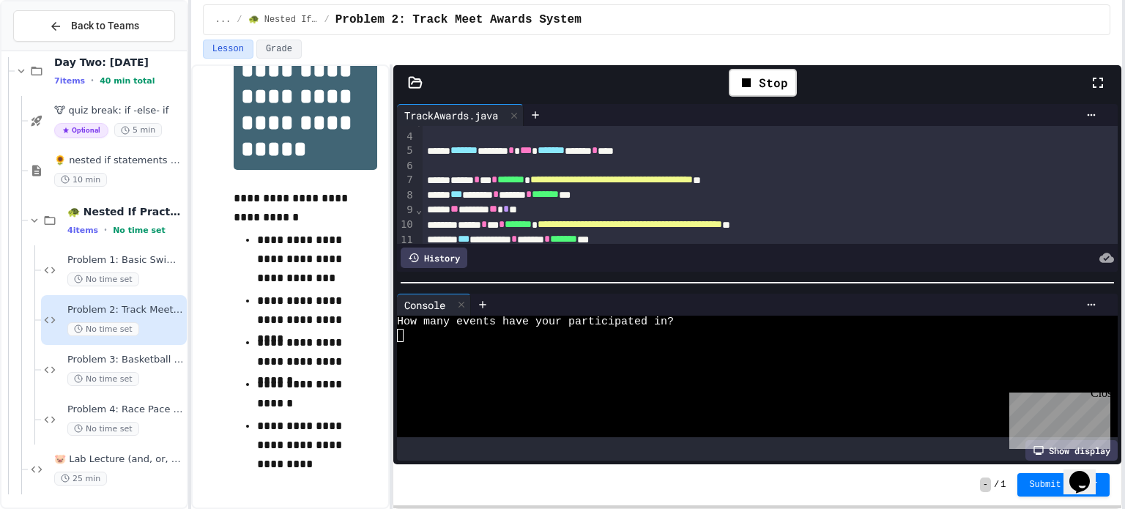
click at [399, 334] on textarea "Terminal input" at bounding box center [400, 335] width 7 height 13
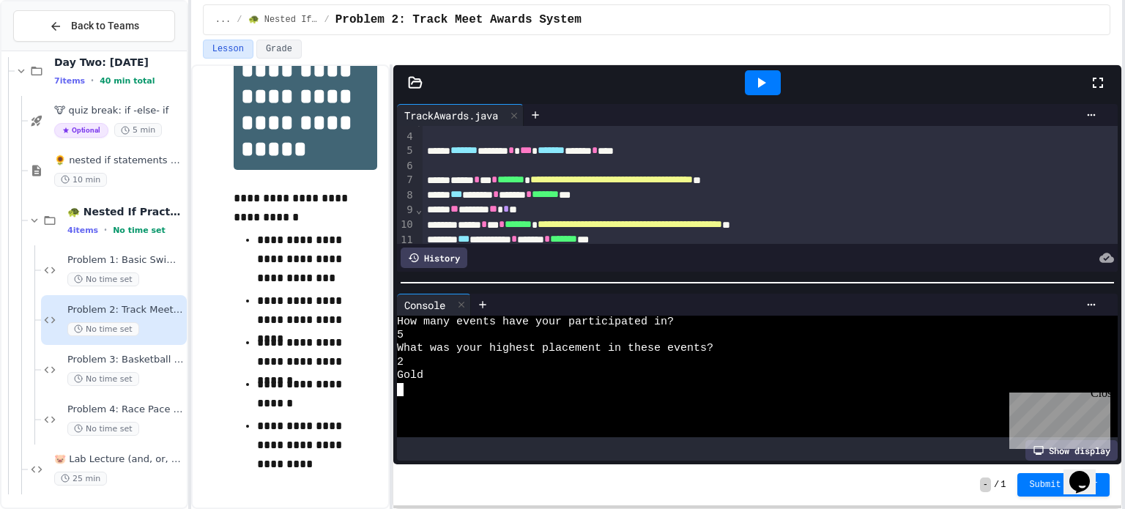
click at [760, 74] on icon at bounding box center [761, 83] width 18 height 18
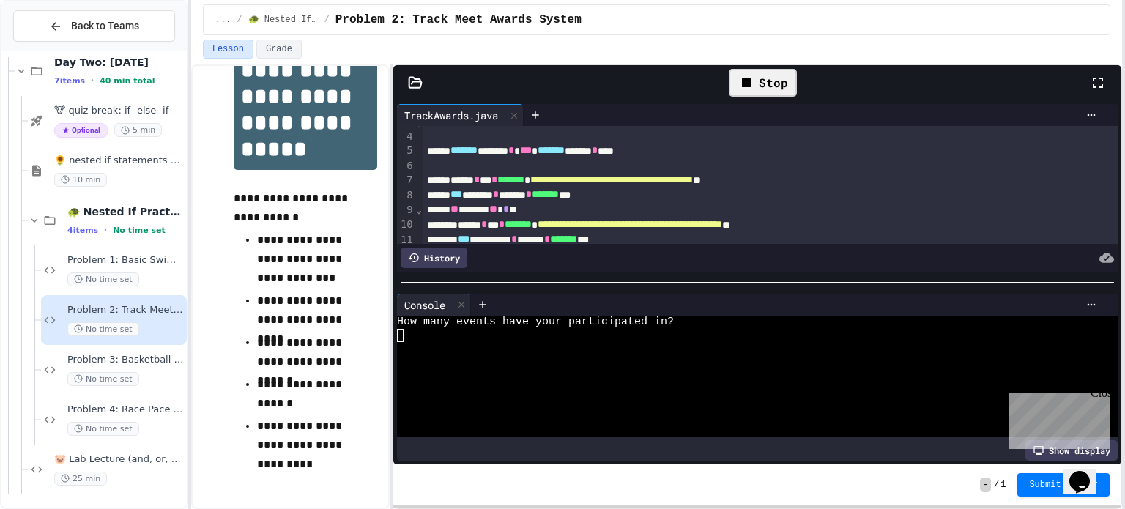
click at [404, 342] on div at bounding box center [749, 348] width 705 height 13
click at [108, 445] on div "🐷 Lab Lecture (and, or, not) 25 min" at bounding box center [107, 470] width 159 height 50
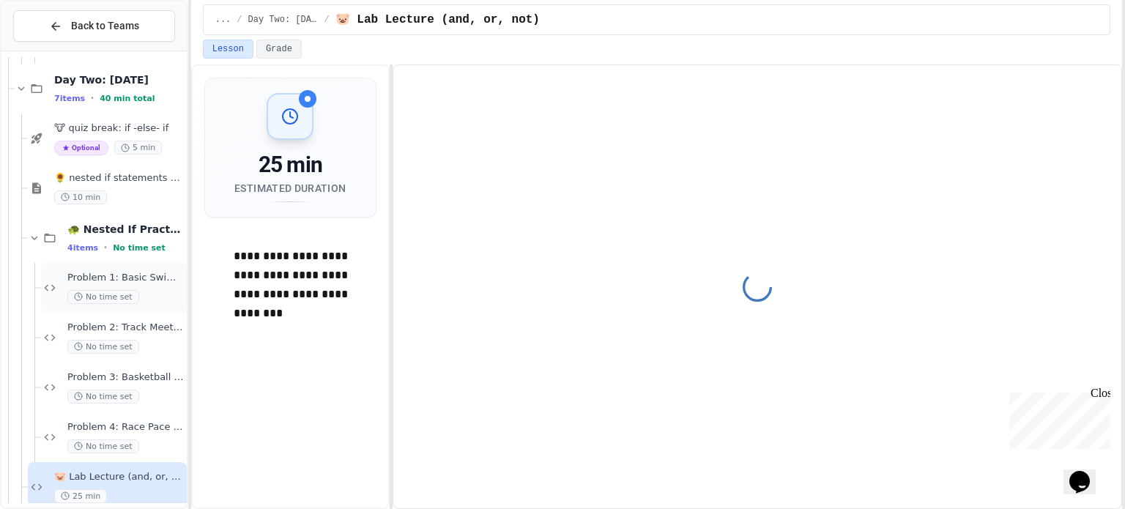
scroll to position [4801, 0]
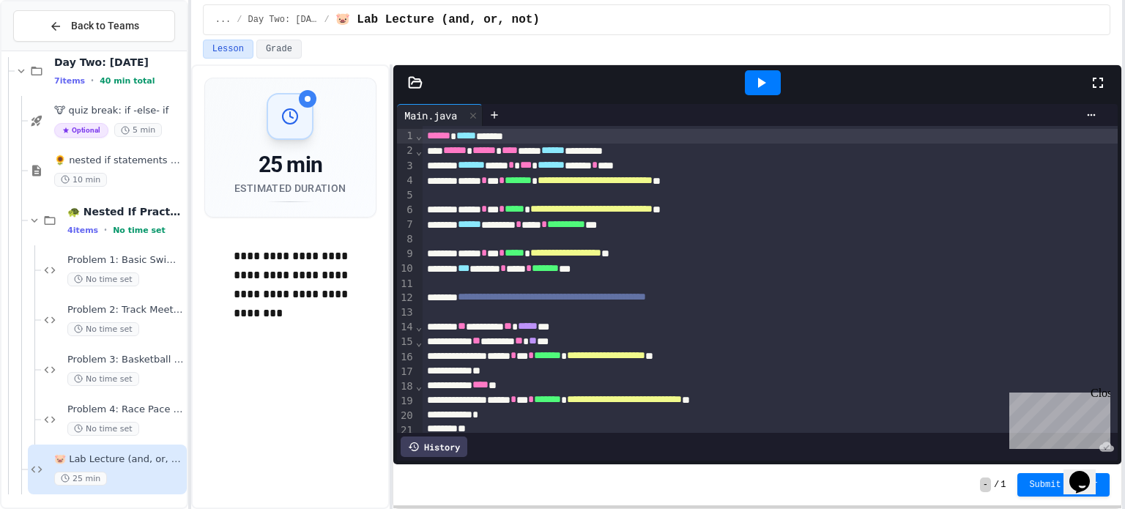
click at [769, 85] on icon at bounding box center [761, 83] width 18 height 18
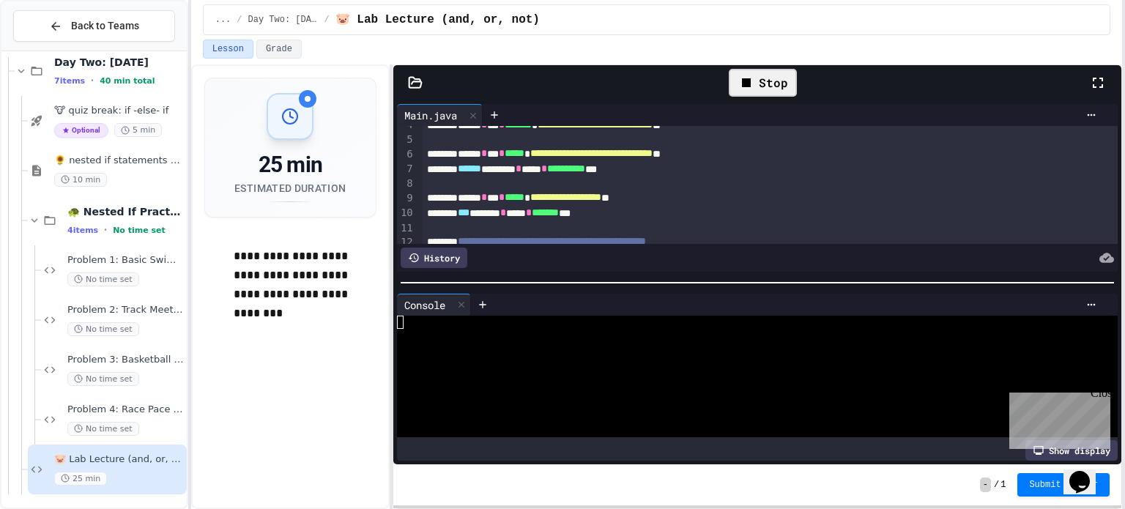
scroll to position [64, 0]
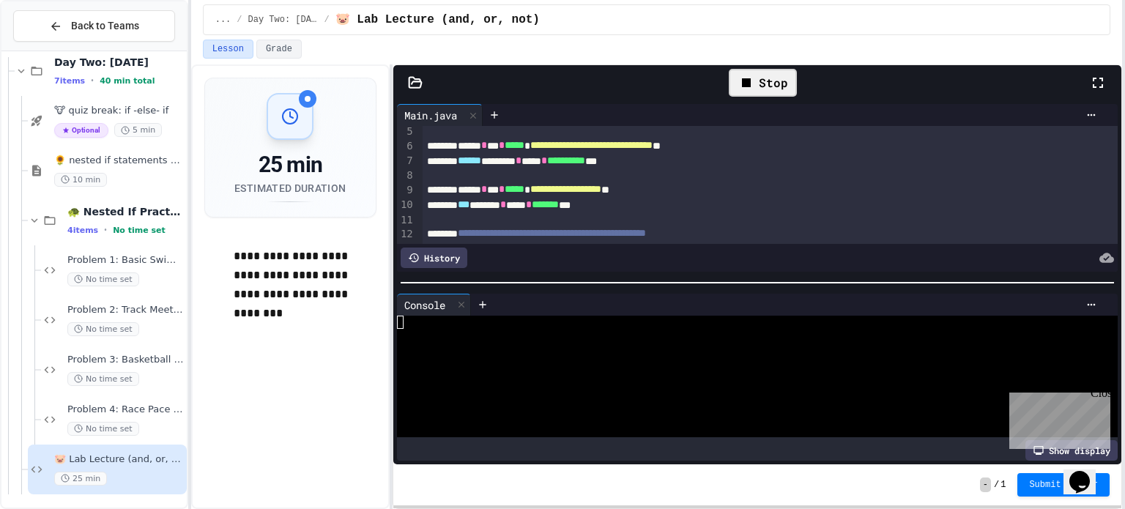
click at [1084, 86] on div "Stop" at bounding box center [763, 83] width 652 height 42
click at [1087, 85] on div "Stop" at bounding box center [763, 83] width 652 height 42
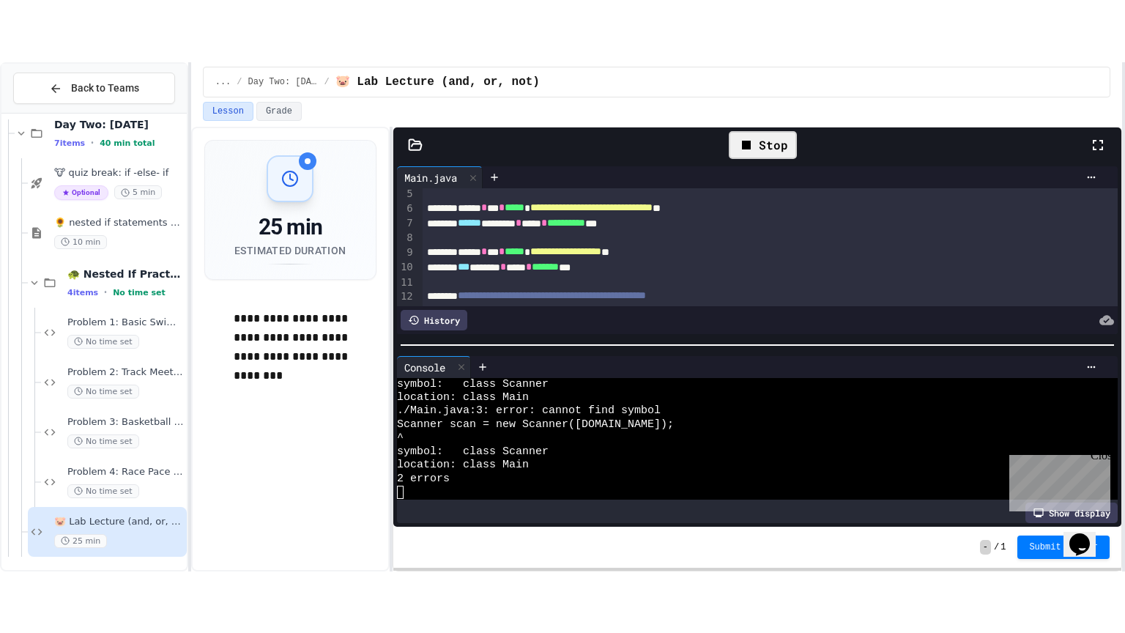
scroll to position [40, 0]
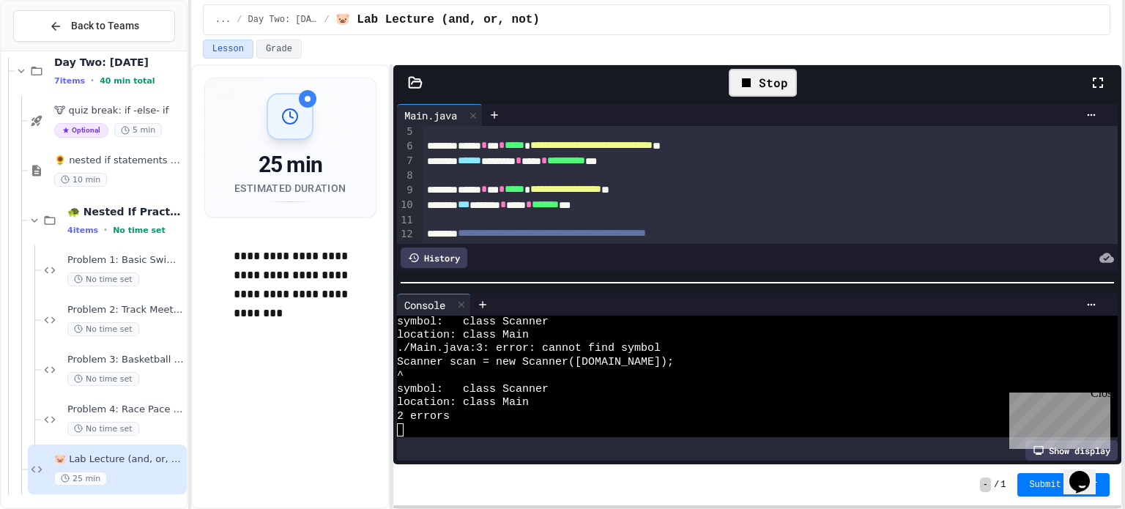
click at [1089, 84] on icon at bounding box center [1098, 83] width 18 height 18
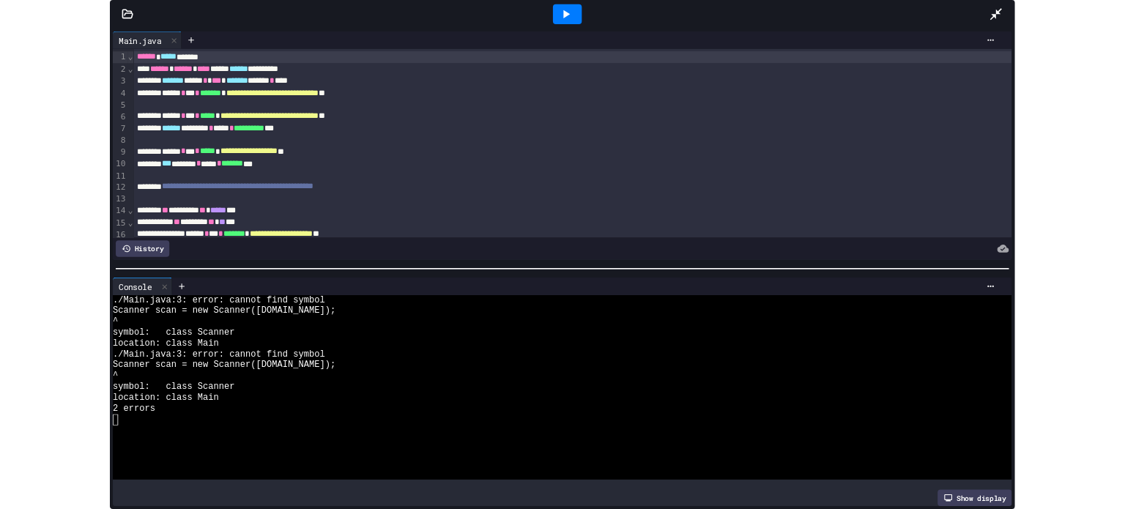
scroll to position [4677, 0]
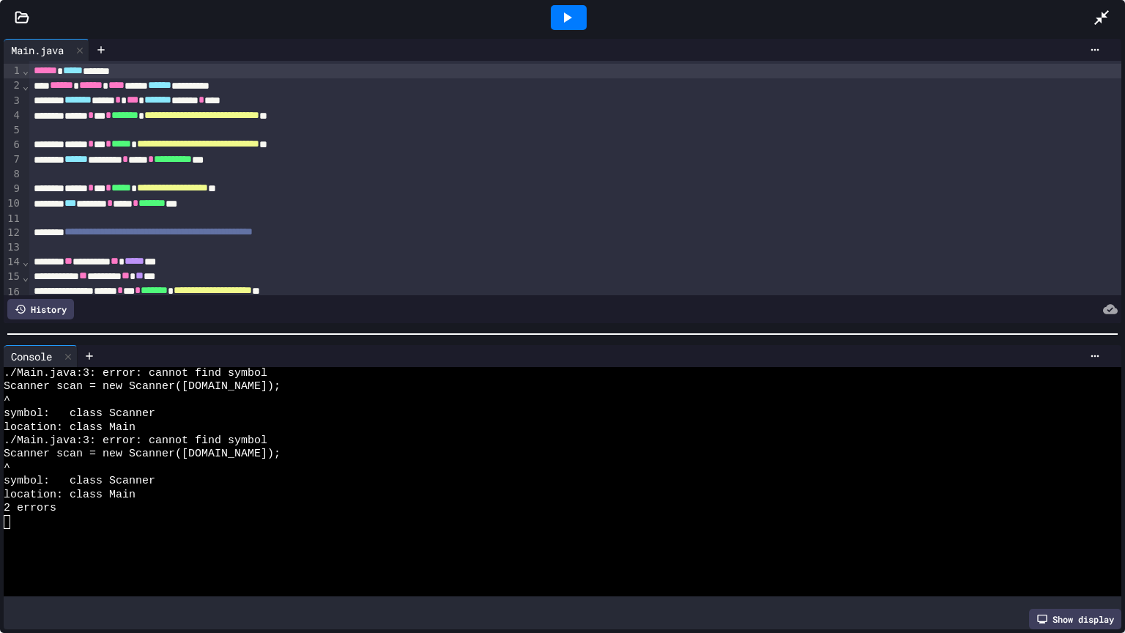
click at [35, 73] on span "******" at bounding box center [45, 70] width 23 height 10
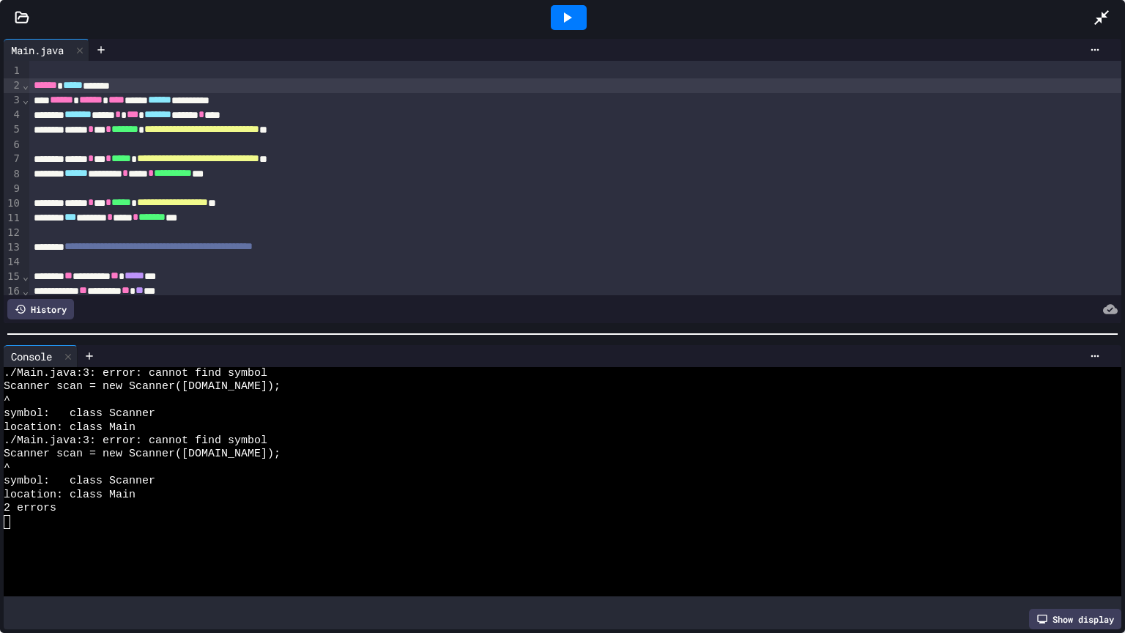
click at [53, 66] on div at bounding box center [575, 71] width 1092 height 15
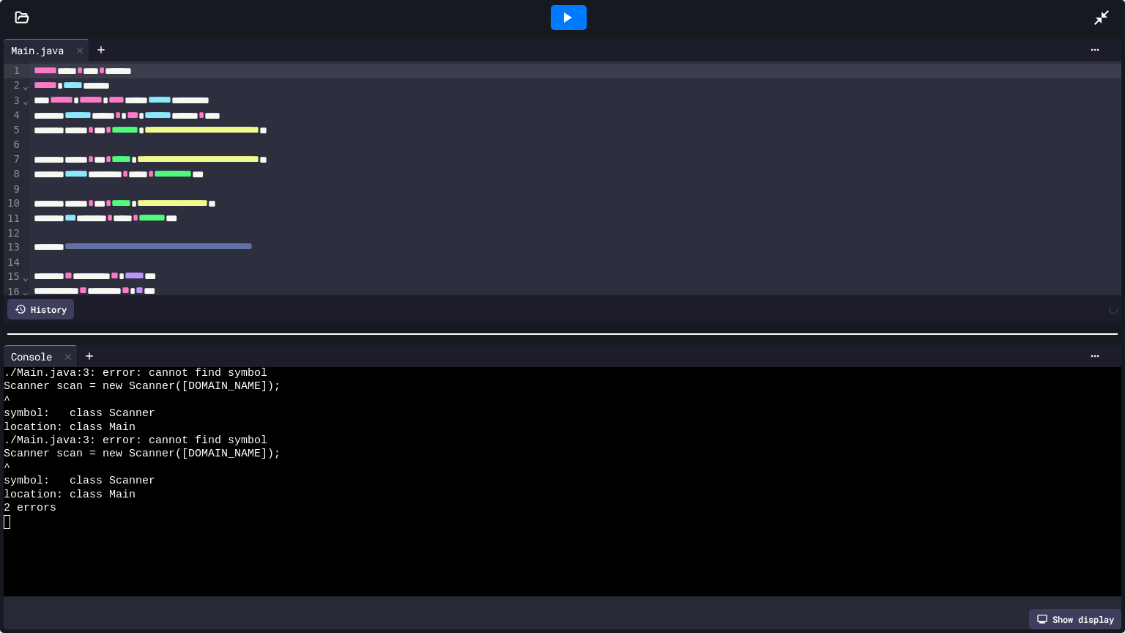
click at [567, 10] on icon at bounding box center [567, 18] width 18 height 18
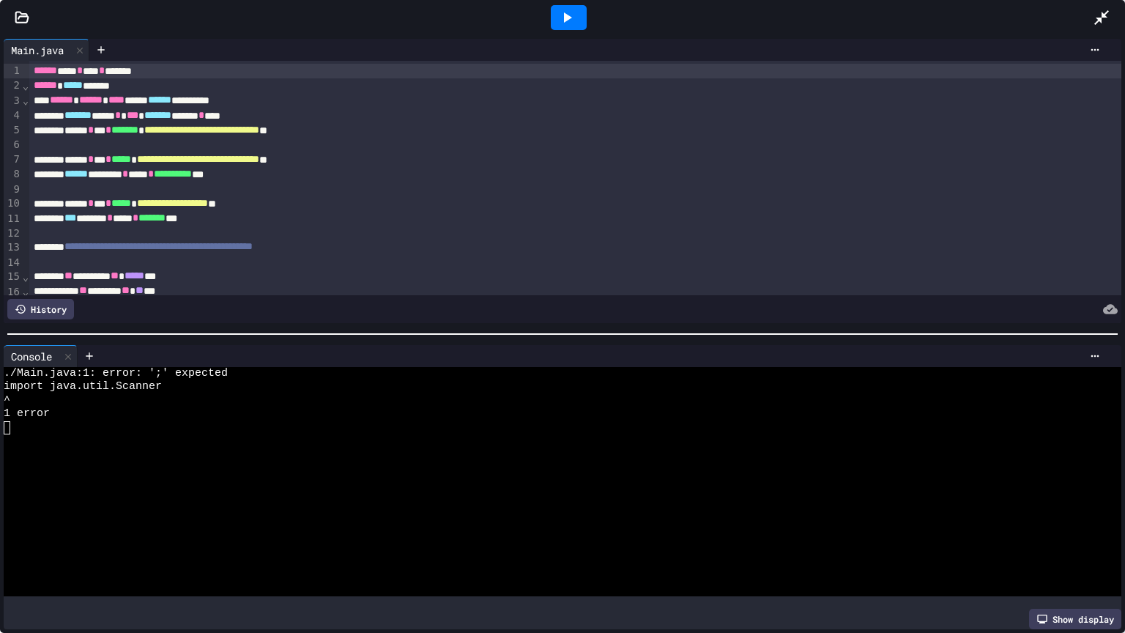
click at [193, 62] on div "**********" at bounding box center [575, 268] width 1092 height 415
click at [187, 73] on div "****** **** * **** * *******" at bounding box center [575, 71] width 1092 height 15
click at [1099, 29] on div at bounding box center [1109, 18] width 32 height 40
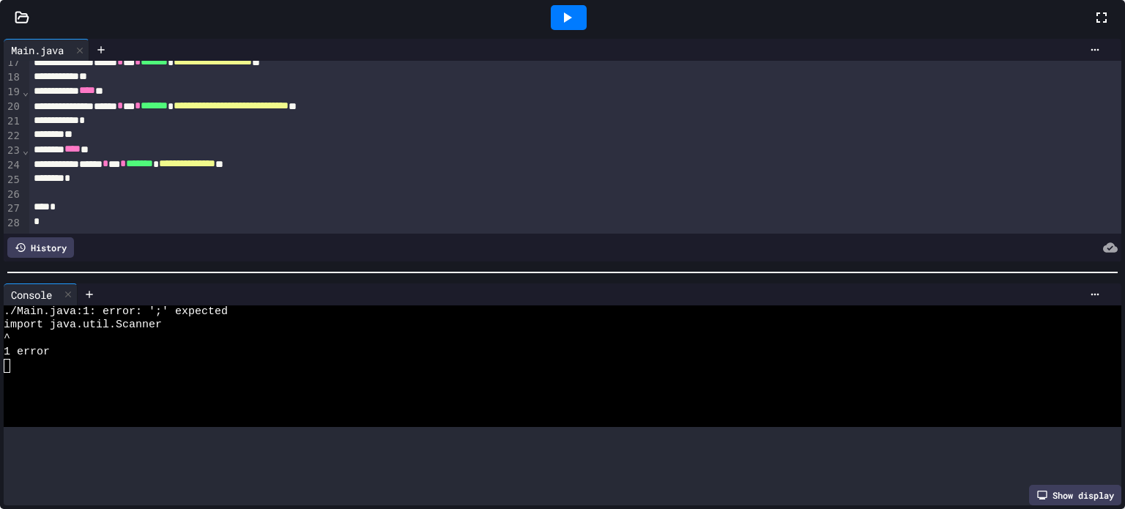
scroll to position [298, 0]
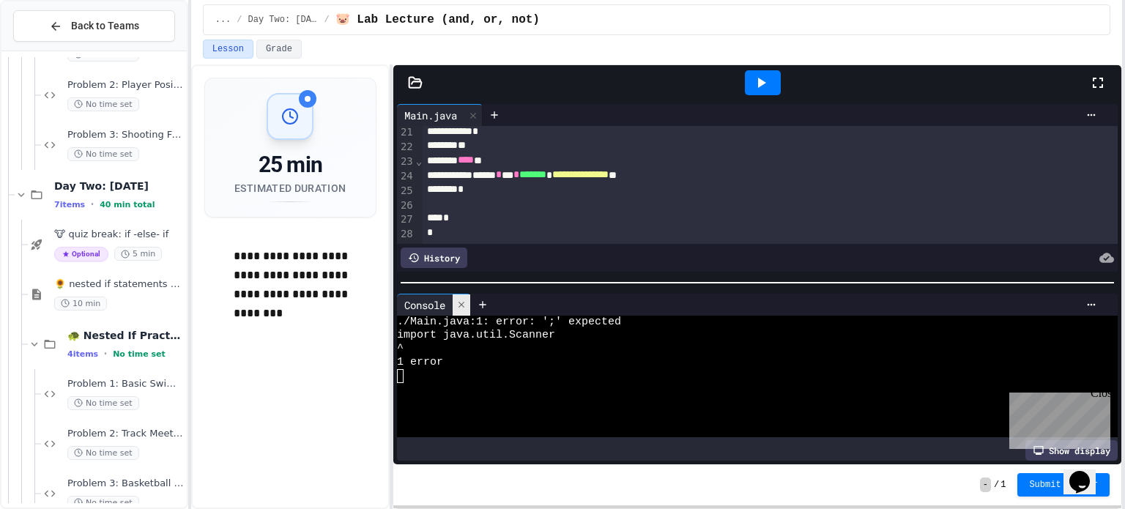
click at [467, 303] on icon at bounding box center [461, 305] width 10 height 10
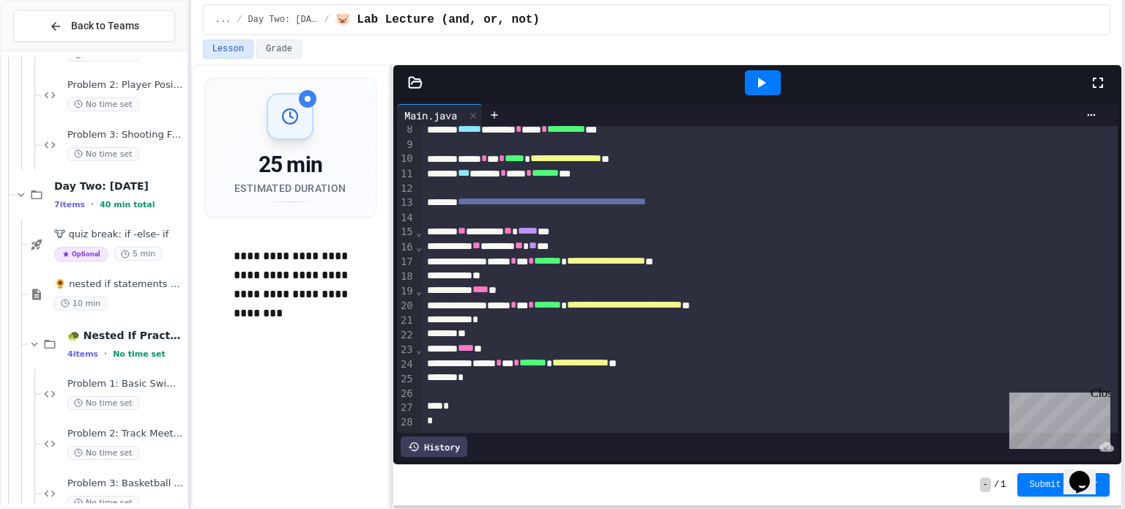
scroll to position [108, 0]
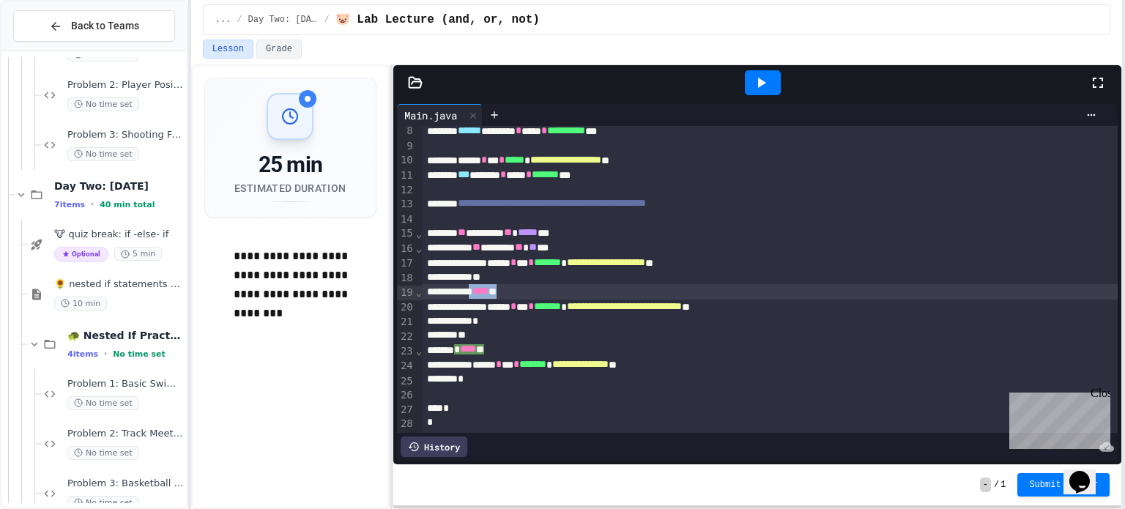
drag, startPoint x: 497, startPoint y: 292, endPoint x: 878, endPoint y: 293, distance: 381.6
click at [878, 293] on div "**** *" at bounding box center [770, 291] width 695 height 15
click at [439, 272] on div "*" at bounding box center [770, 277] width 695 height 15
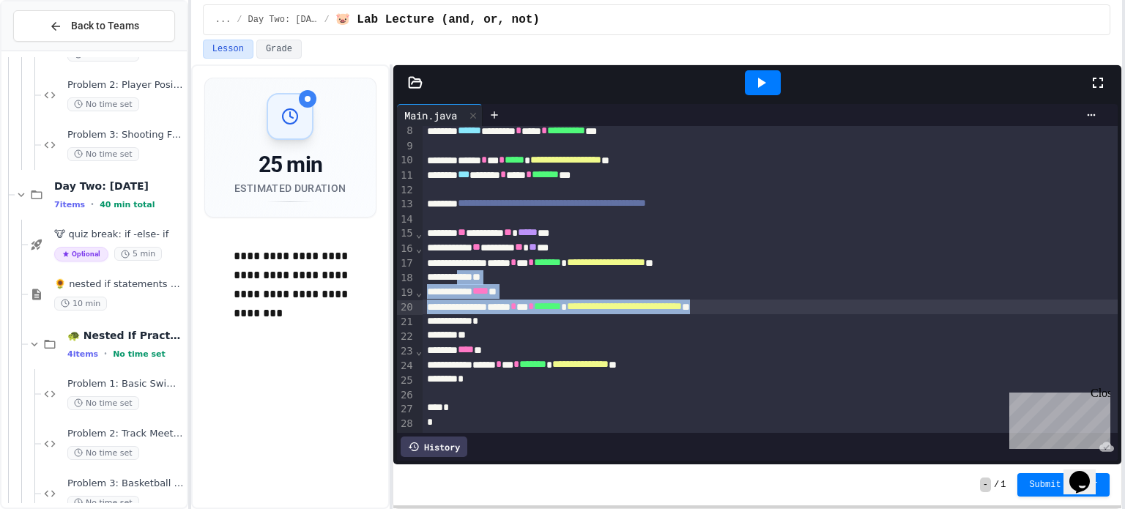
drag, startPoint x: 479, startPoint y: 274, endPoint x: 862, endPoint y: 308, distance: 384.5
click at [862, 308] on div "**********" at bounding box center [770, 225] width 695 height 415
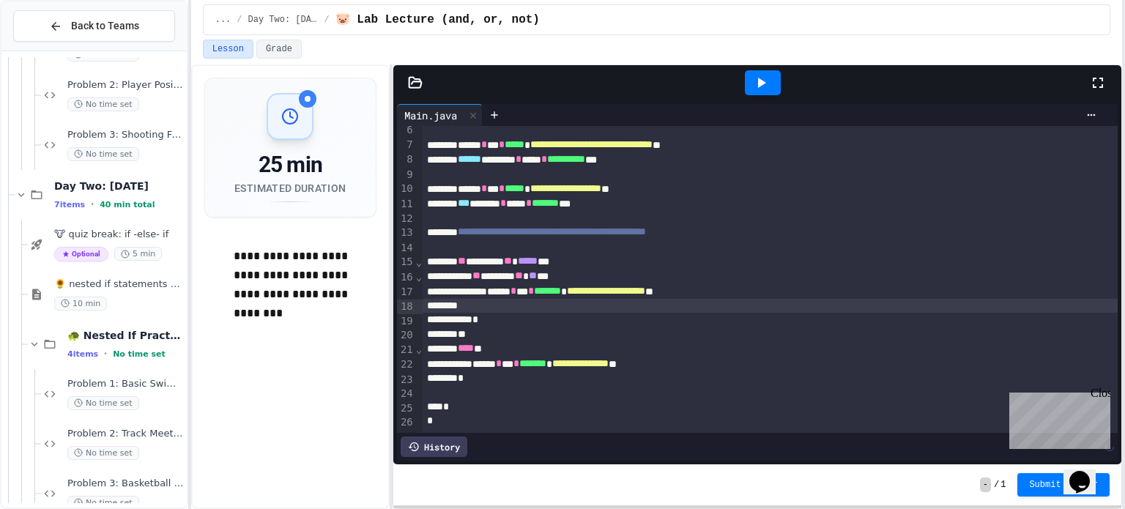
scroll to position [78, 0]
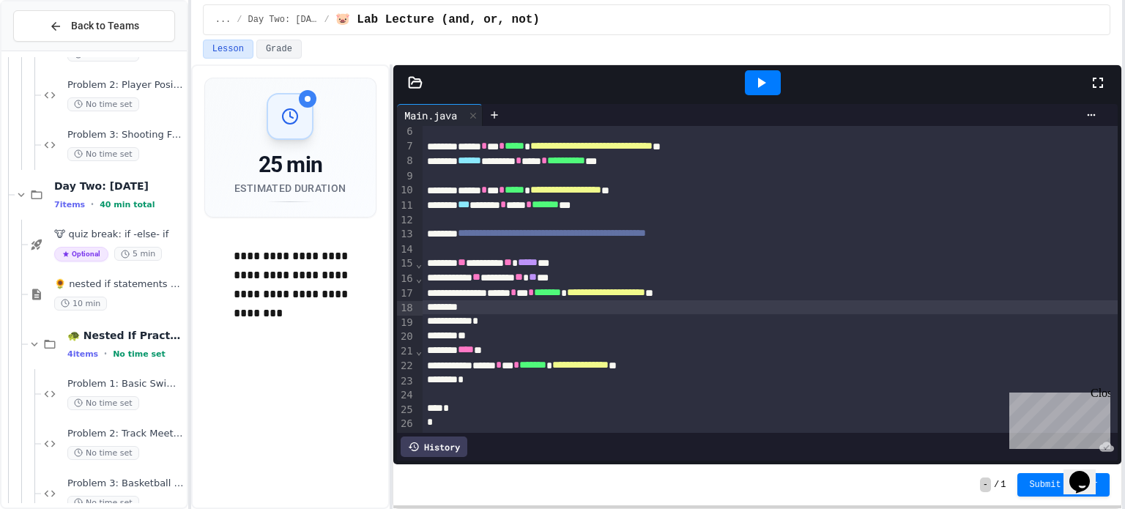
click at [602, 268] on div "** ******** ** ***** ***" at bounding box center [770, 263] width 695 height 15
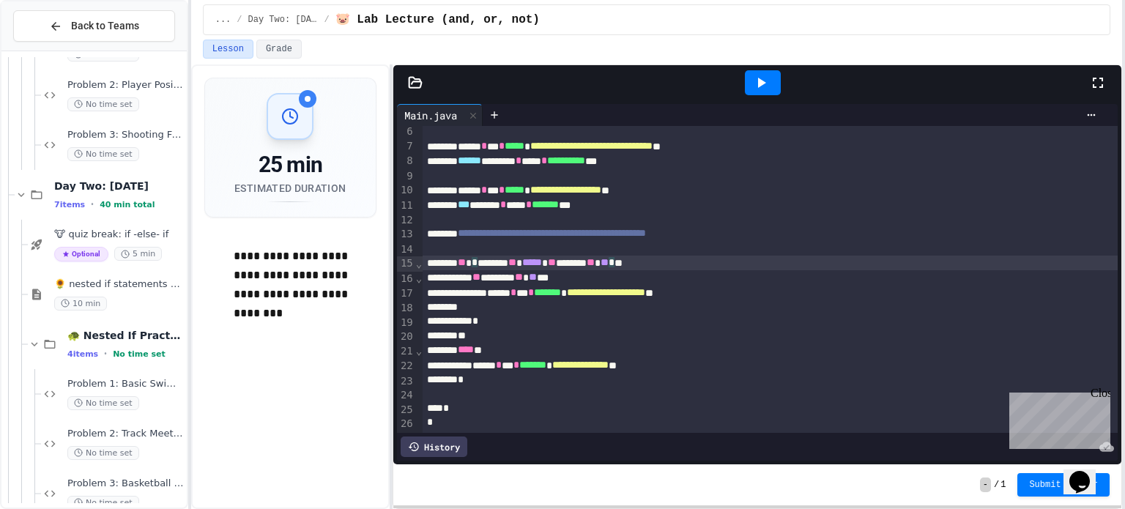
click at [515, 325] on div "*" at bounding box center [770, 321] width 695 height 15
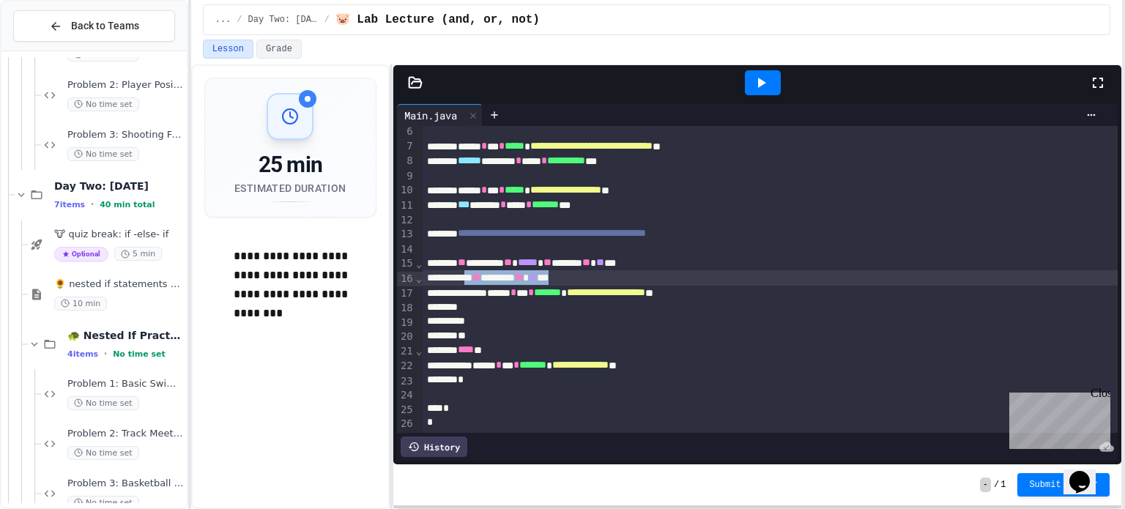
drag, startPoint x: 629, startPoint y: 275, endPoint x: 489, endPoint y: 278, distance: 139.9
click at [489, 278] on div "** ******* ** ** ***" at bounding box center [770, 277] width 695 height 15
click at [770, 73] on div at bounding box center [763, 82] width 36 height 25
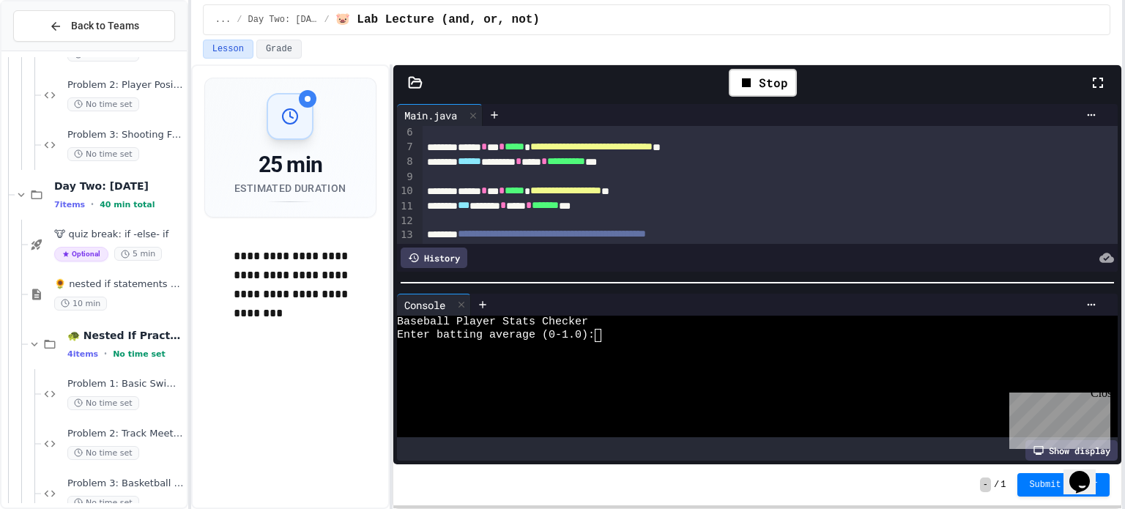
click at [603, 337] on textarea "Terminal input" at bounding box center [604, 335] width 7 height 13
